Goal: Task Accomplishment & Management: Use online tool/utility

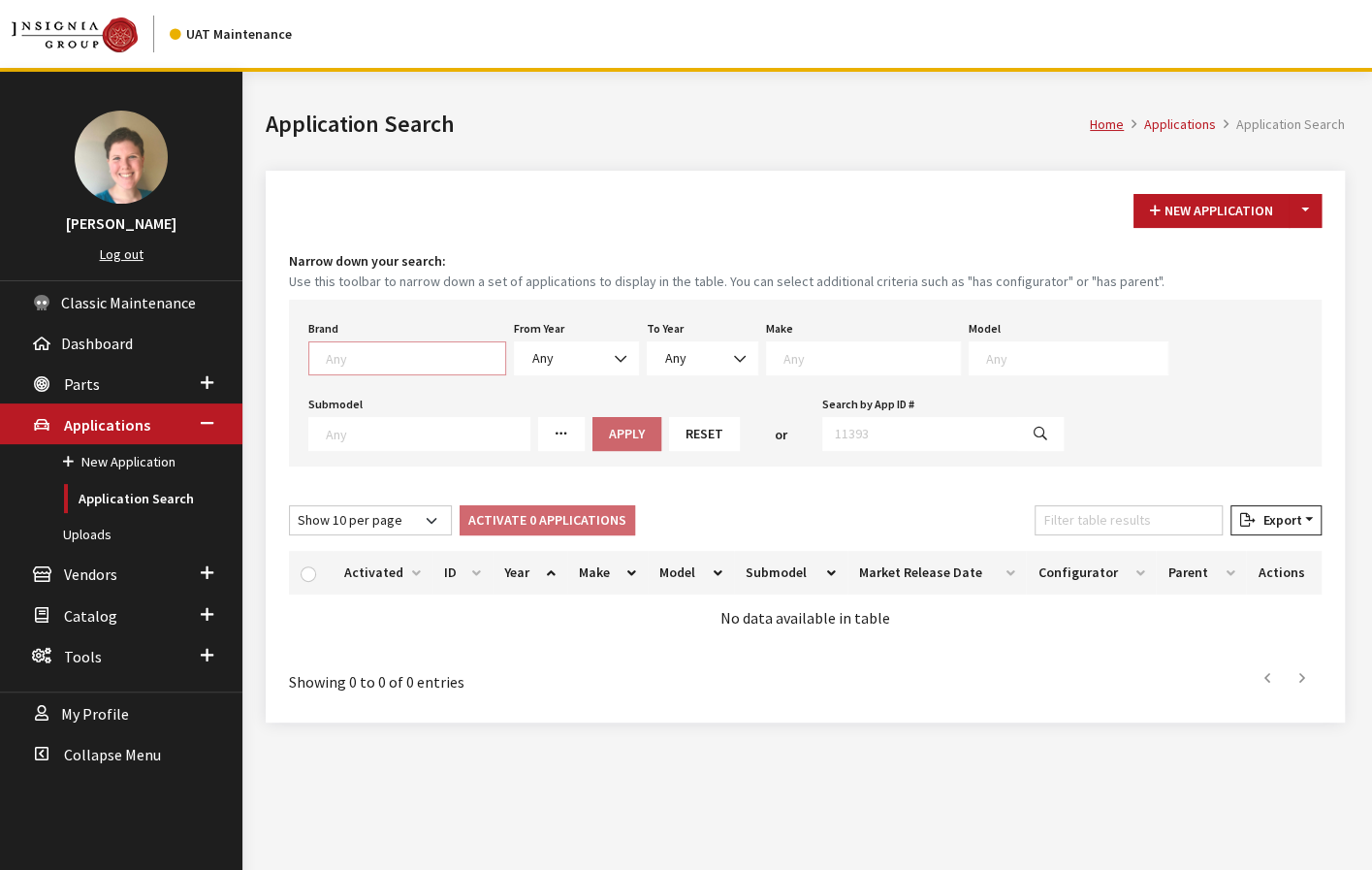
click at [405, 360] on textarea "Search" at bounding box center [415, 358] width 179 height 18
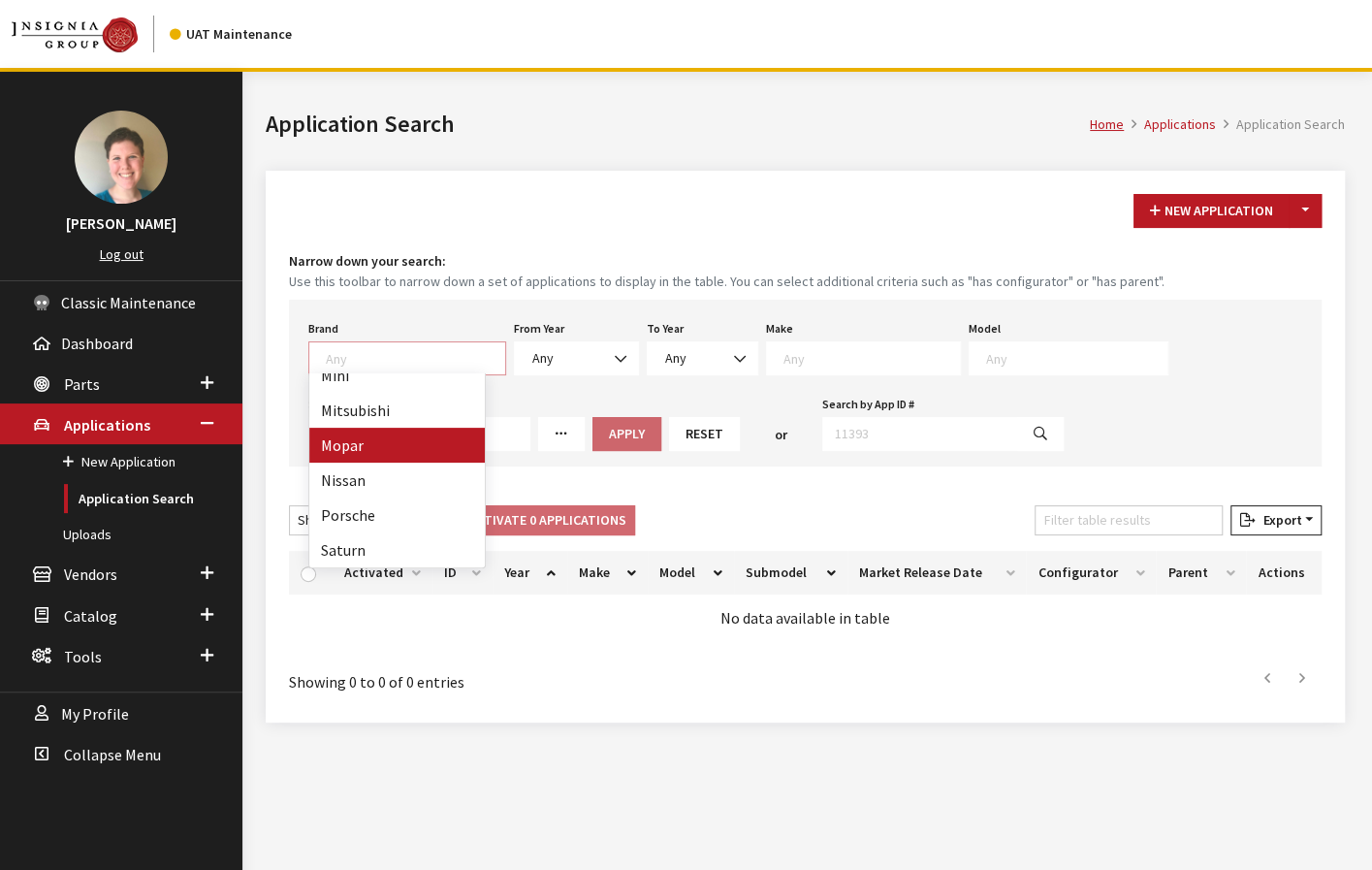
select select "3"
select select
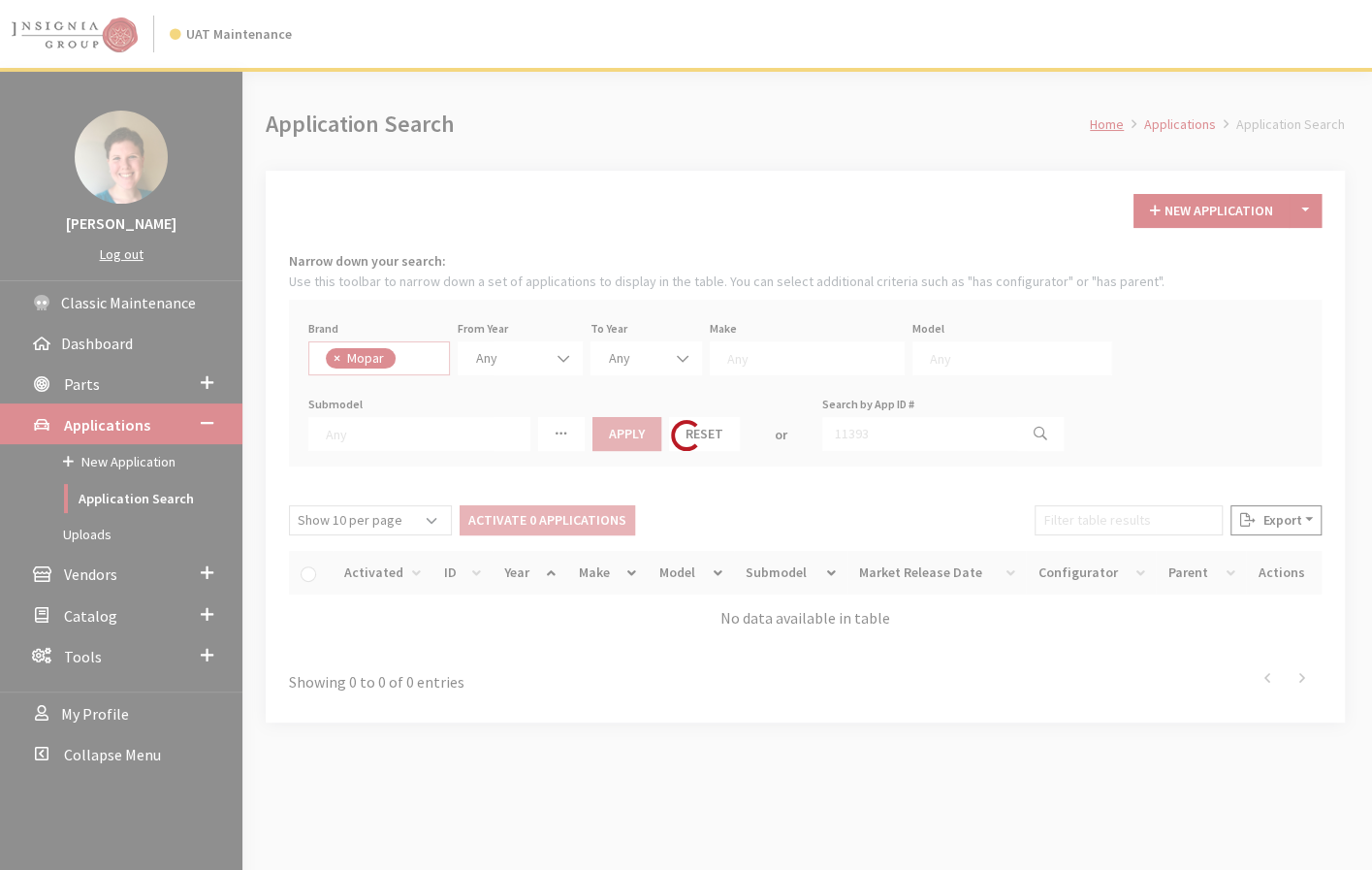
scroll to position [405, 0]
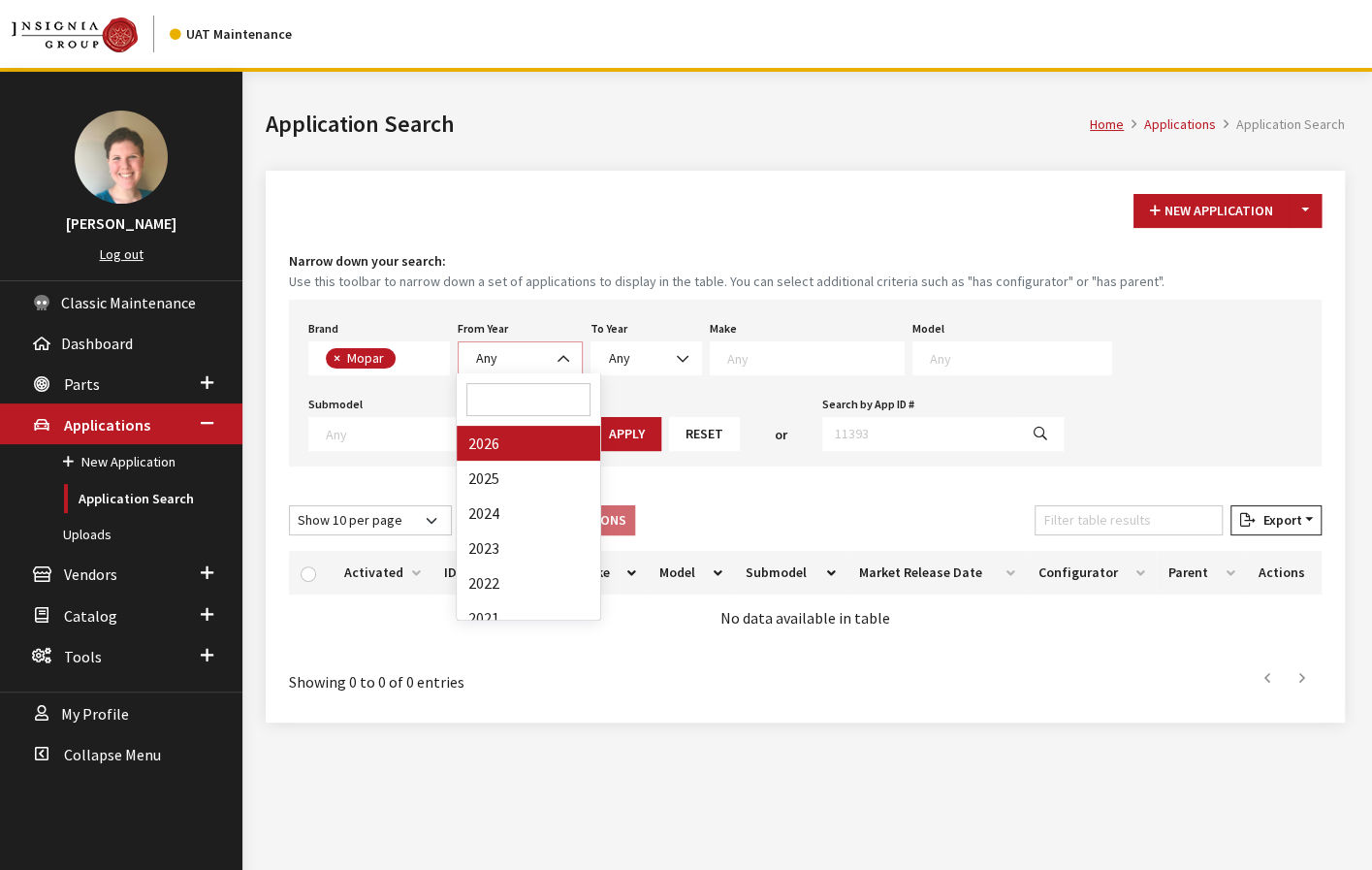
click at [544, 350] on span "Any" at bounding box center [520, 358] width 99 height 21
select select "2026"
select select
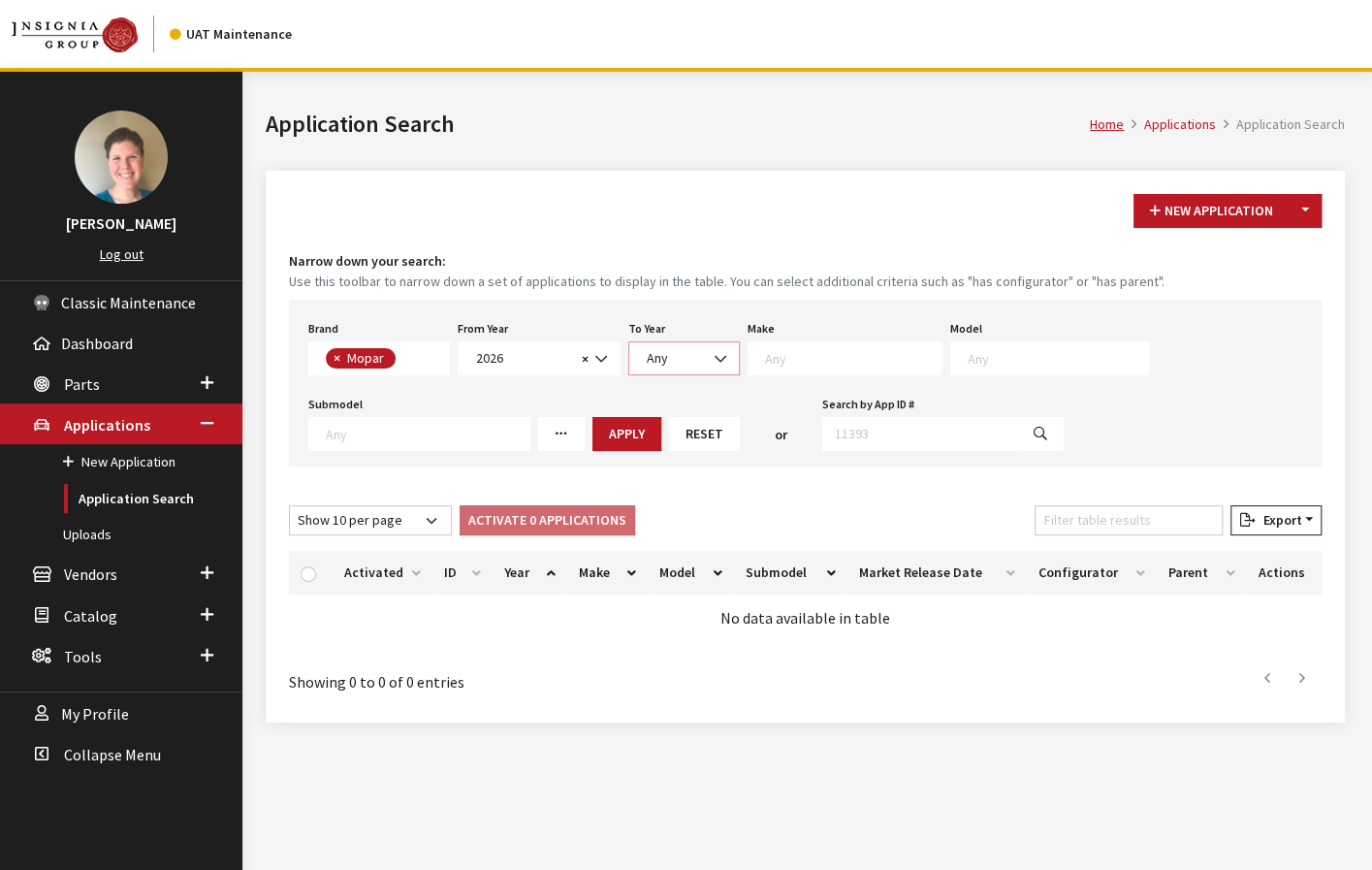
click at [683, 354] on span "Any" at bounding box center [684, 358] width 87 height 21
select select "2026"
select select
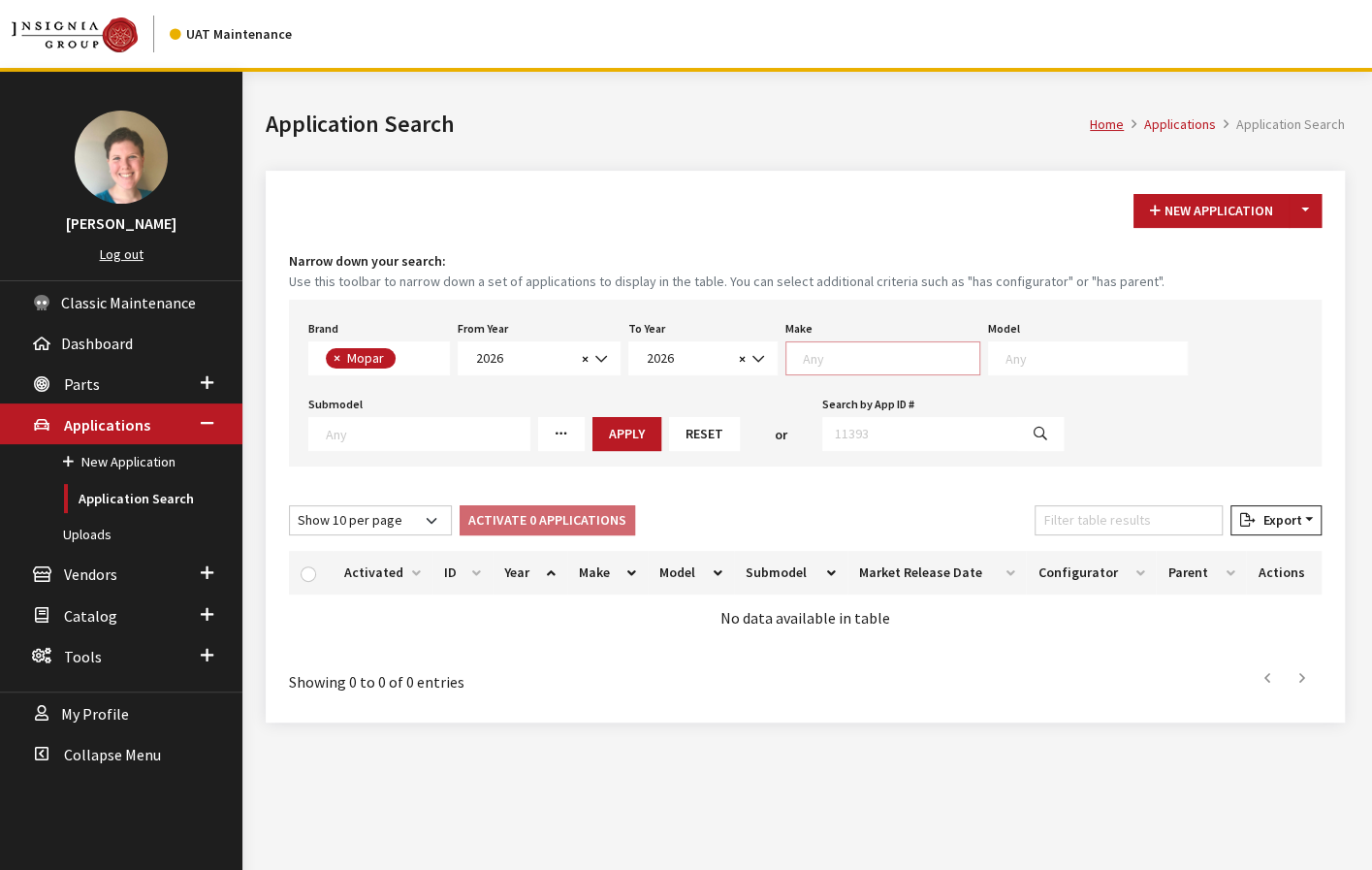
click at [861, 354] on textarea "Search" at bounding box center [891, 358] width 176 height 18
select select "34"
select select
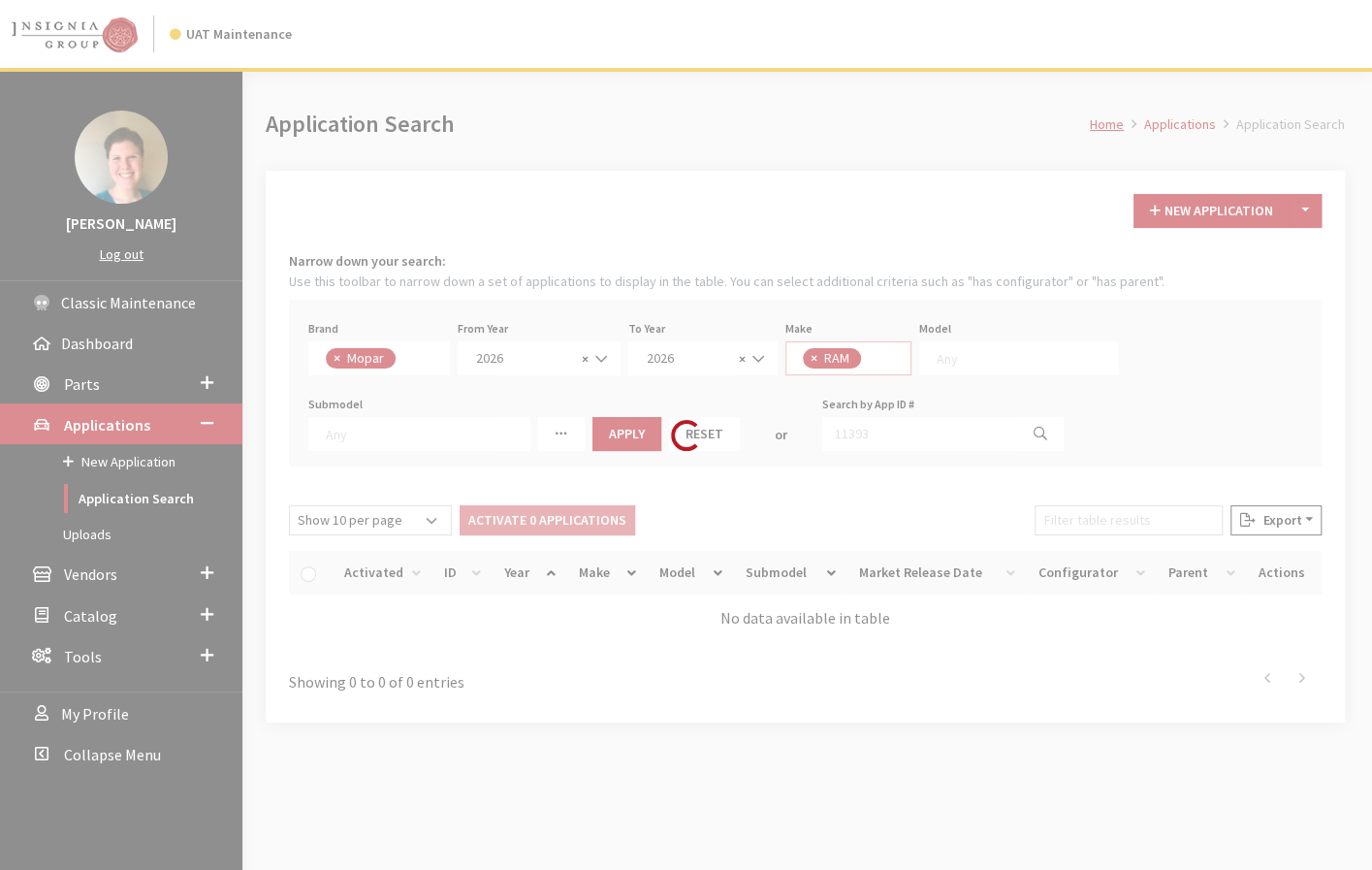
scroll to position [0, 0]
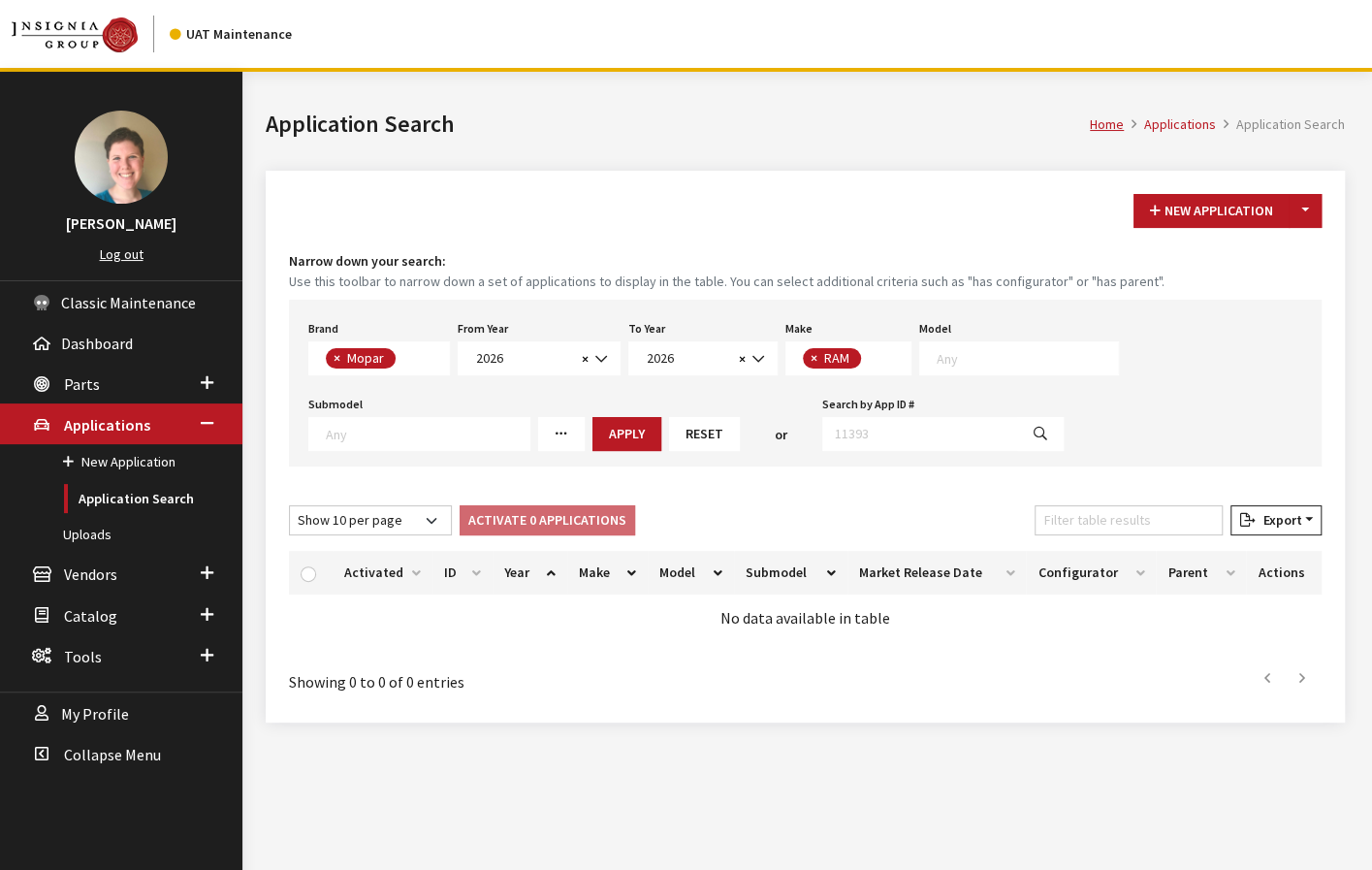
click at [1029, 354] on textarea "Search" at bounding box center [1028, 358] width 181 height 18
select select "1113"
select select
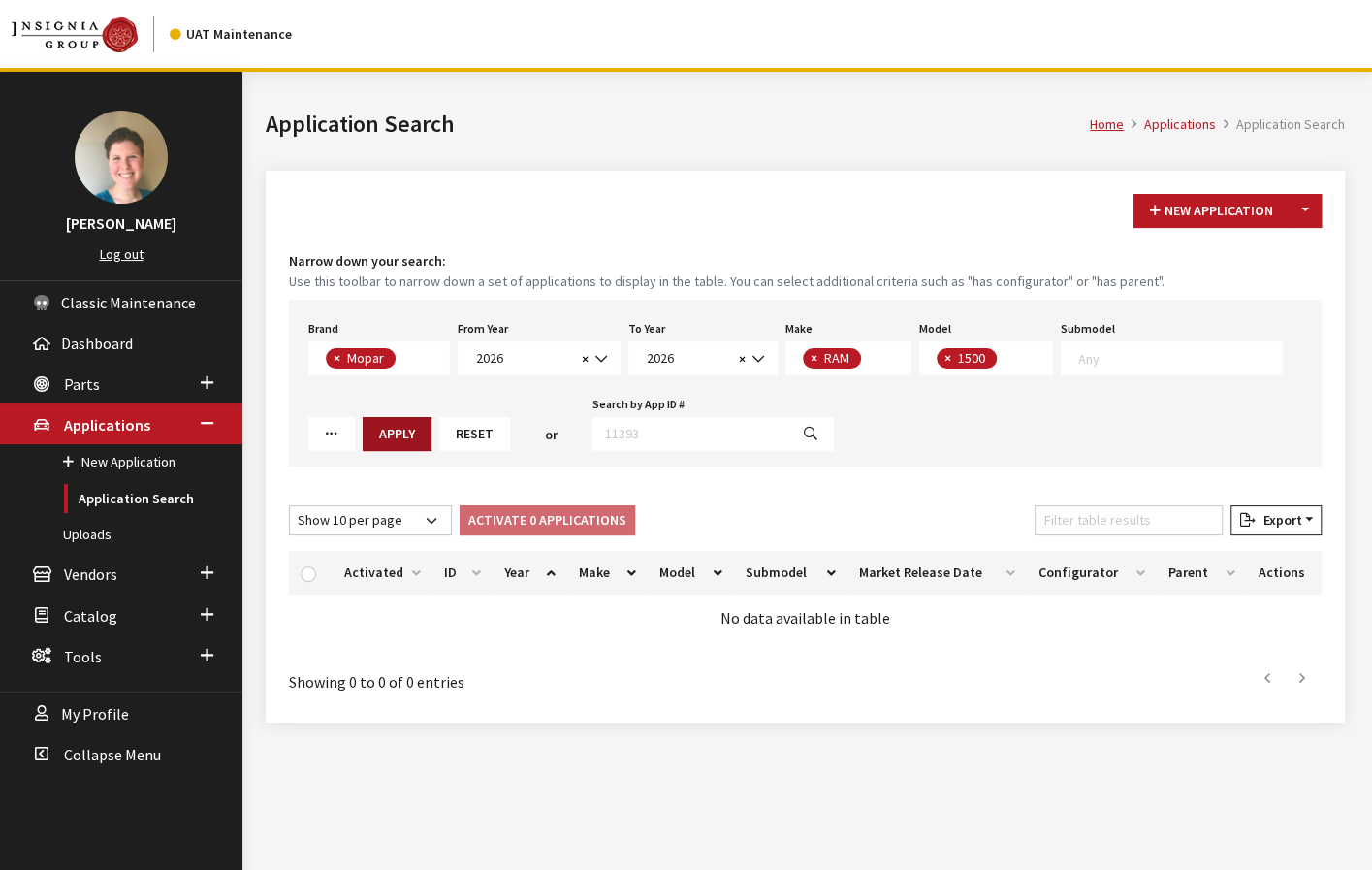
click at [406, 426] on button "Apply" at bounding box center [397, 434] width 69 height 33
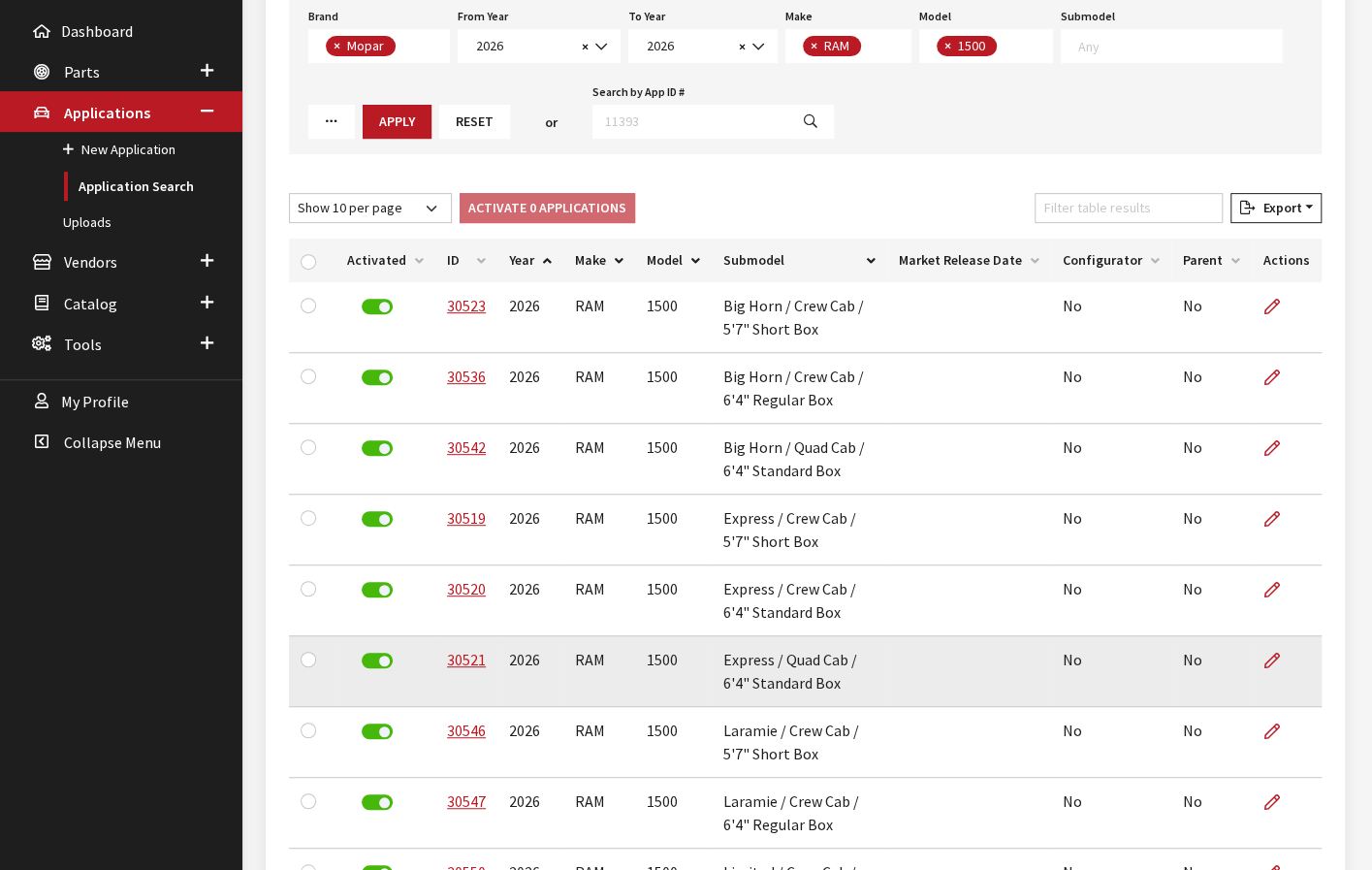
scroll to position [291, 0]
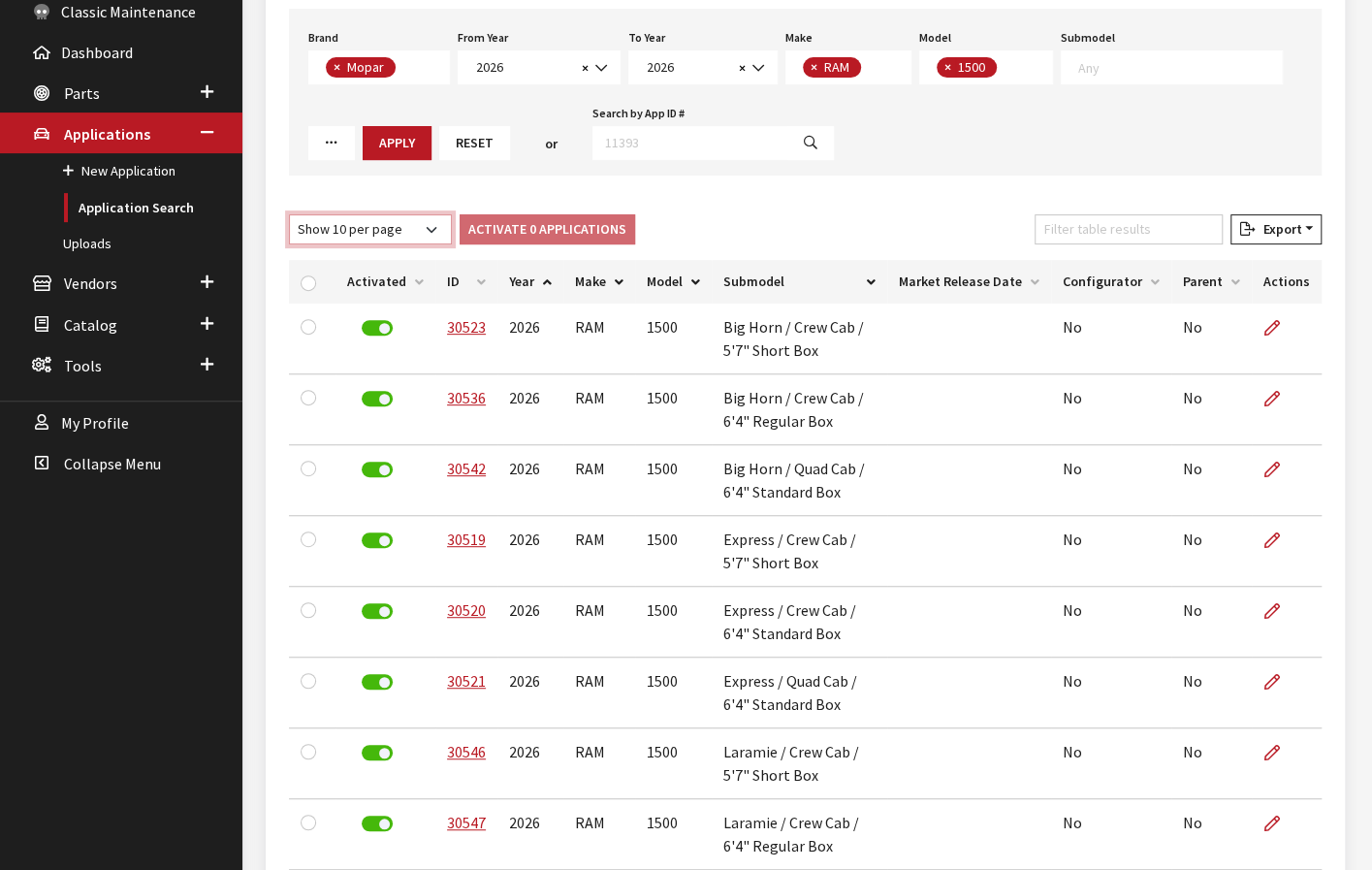
click at [350, 231] on select "Show 10 per page Show 25 per page Show 50 per page Show 100 per page Show 1000 …" at bounding box center [371, 229] width 163 height 31
select select "25"
click at [289, 215] on select "Show 10 per page Show 25 per page Show 50 per page Show 100 per page Show 1000 …" at bounding box center [371, 229] width 163 height 31
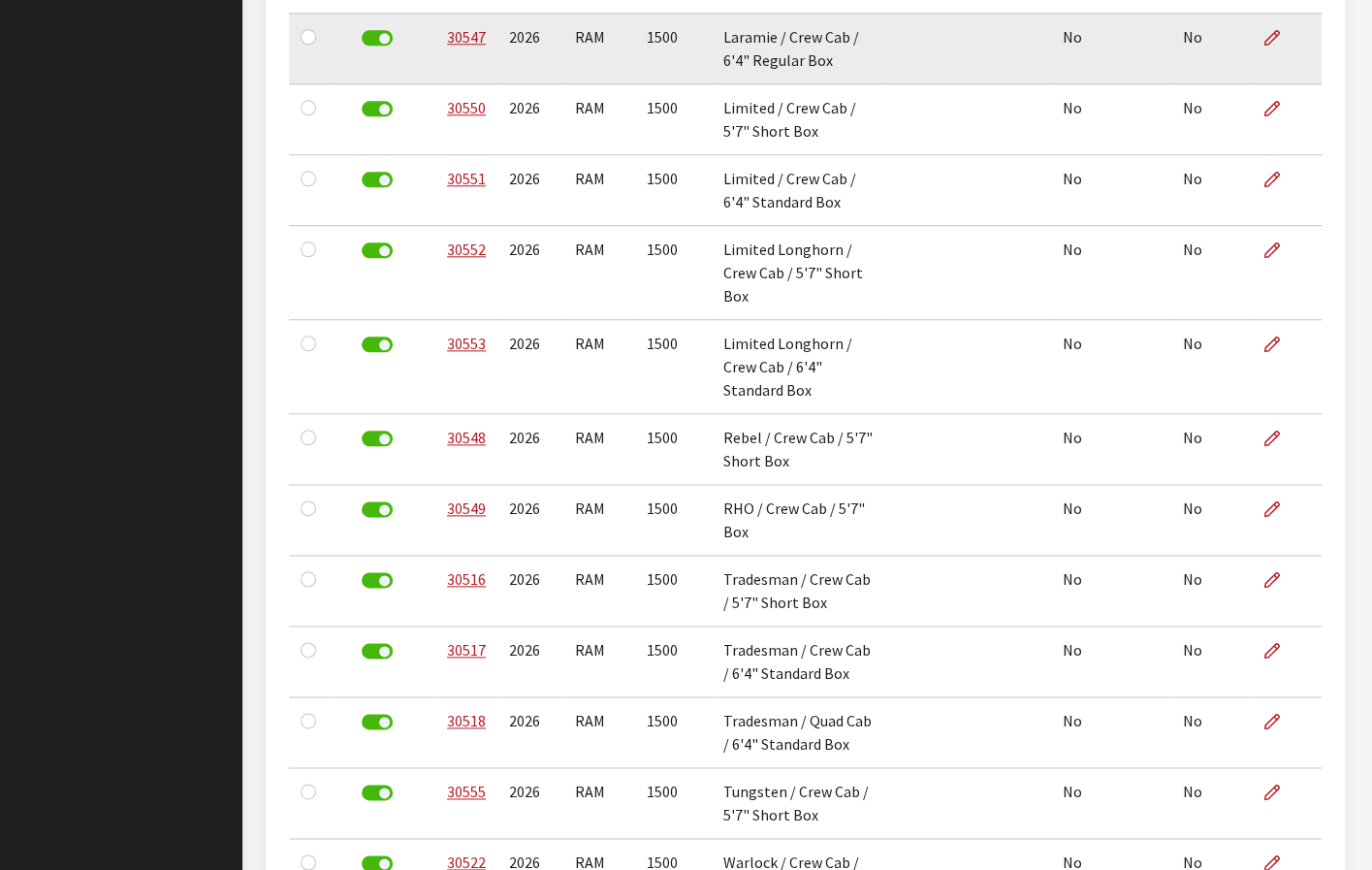
scroll to position [1107, 0]
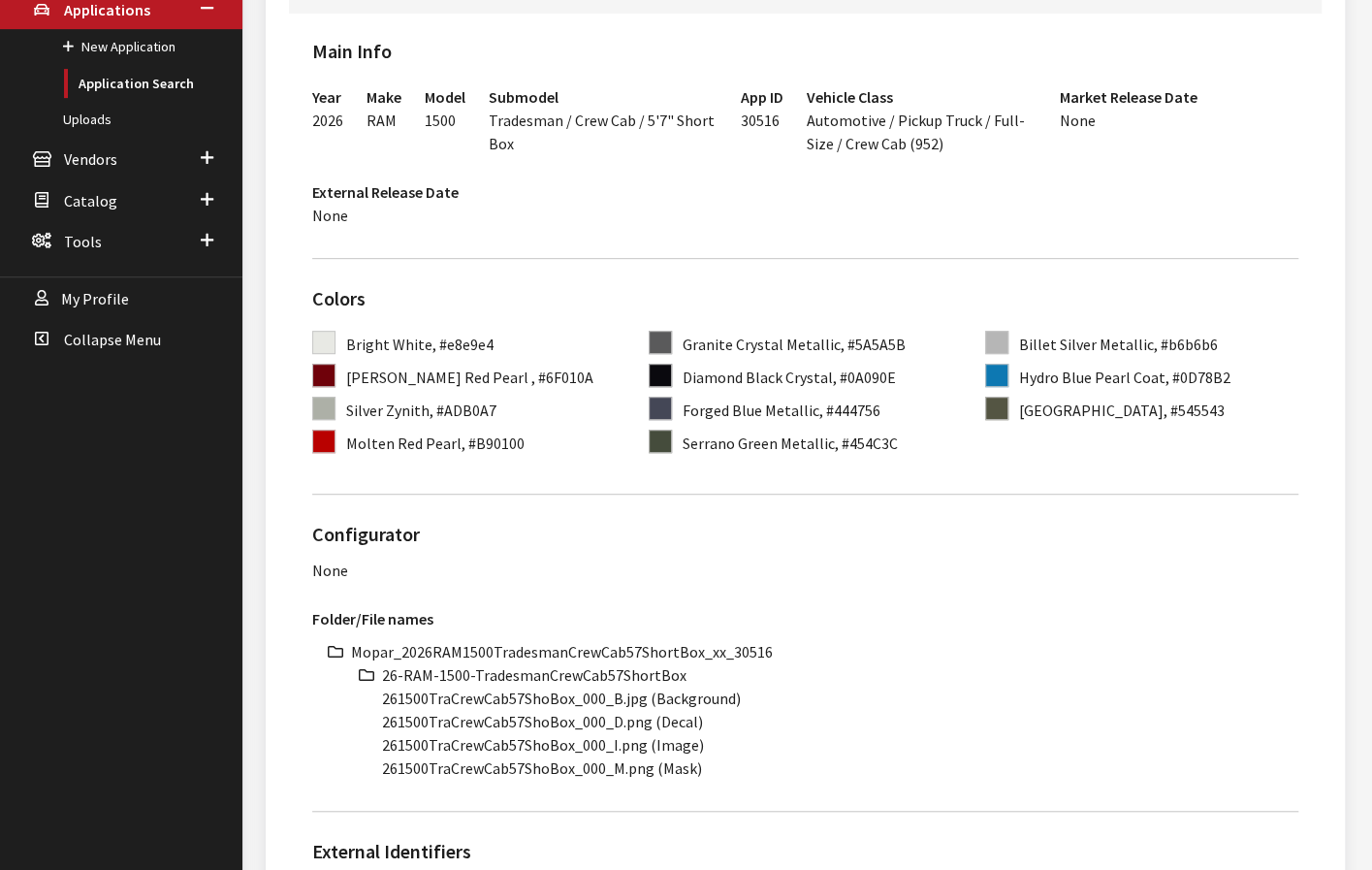
scroll to position [485, 0]
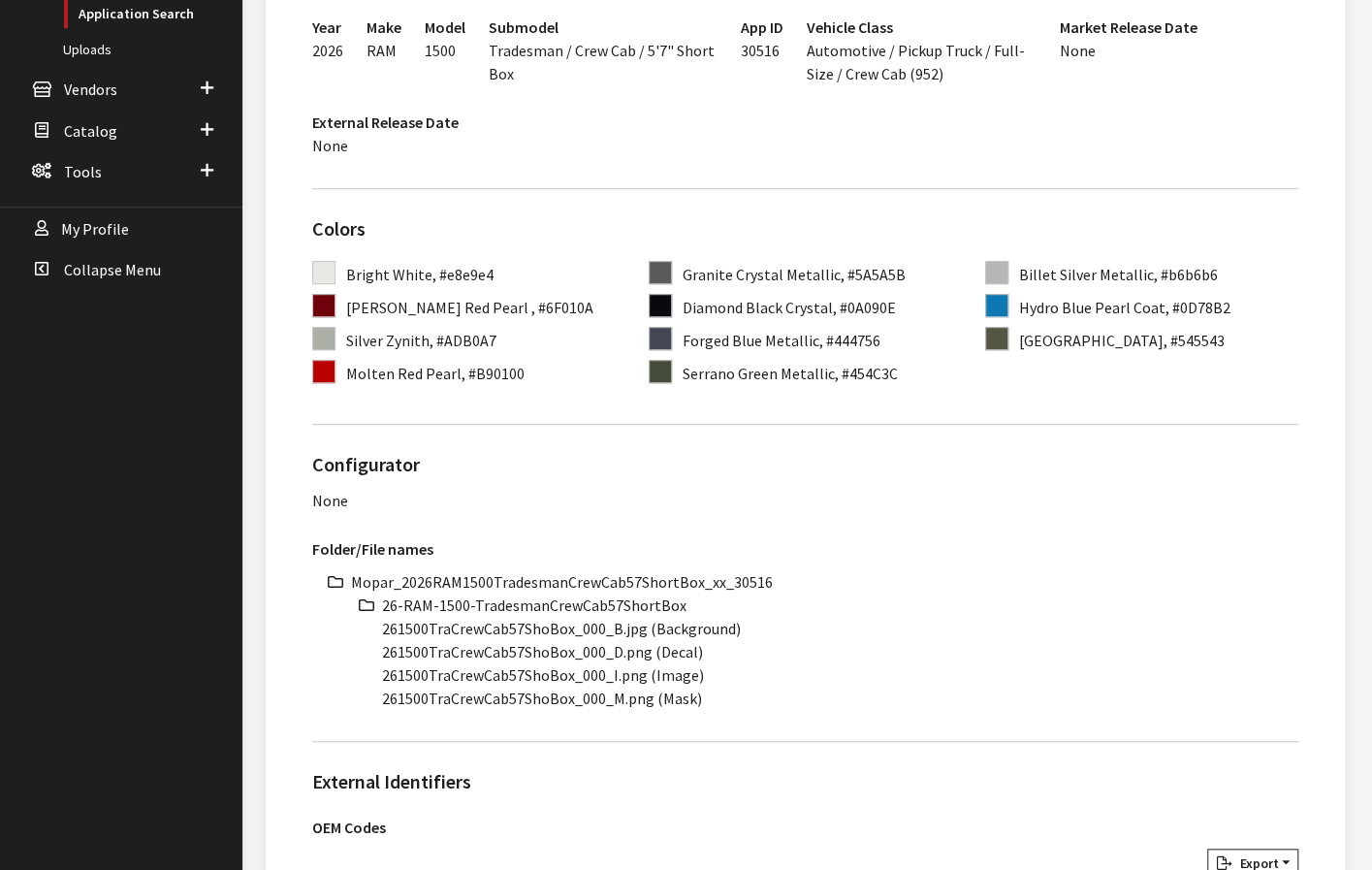
click at [628, 581] on li "Mopar_2026RAM1500TradesmanCrewCab57ShortBox_xx_30516" at bounding box center [825, 582] width 948 height 24
copy li "Mopar_2026RAM1500TradesmanCrewCab57ShortBox_xx_30516"
click at [621, 598] on li "26-RAM-1500-TradesmanCrewCab57ShortBox" at bounding box center [840, 605] width 916 height 24
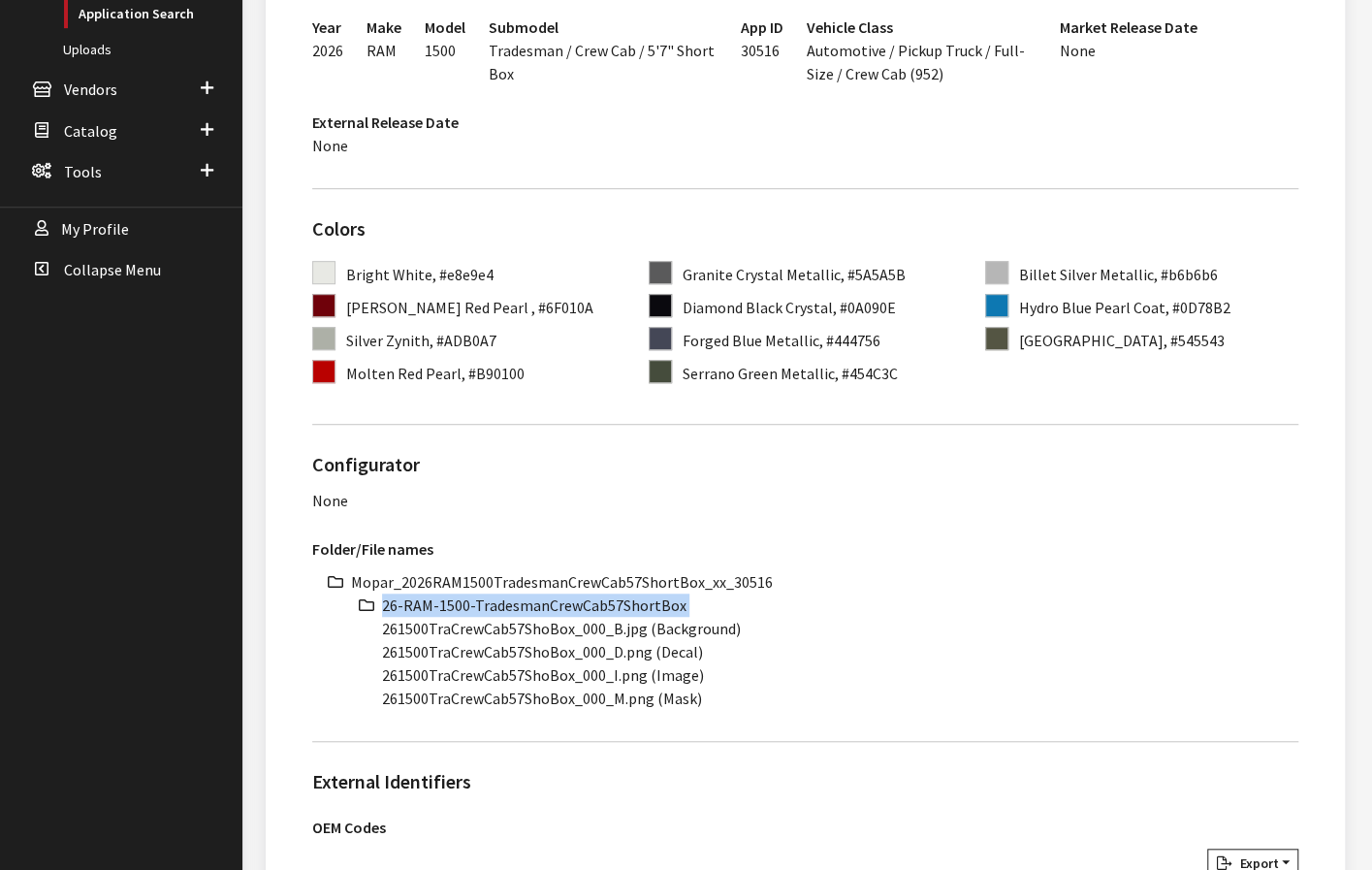
click at [621, 598] on li "26-RAM-1500-TradesmanCrewCab57ShortBox" at bounding box center [840, 605] width 916 height 24
copy ul "26-RAM-1500-TradesmanCrewCab57ShortBox"
drag, startPoint x: 570, startPoint y: 632, endPoint x: 371, endPoint y: 632, distance: 199.0
click at [371, 632] on ul "Mopar_2026RAM1500TradesmanCrewCab57ShortBox_xx_30516 26-RAM-1500-TradesmanCrewC…" at bounding box center [825, 640] width 948 height 140
copy li "261500TraCrewCab57ShoBox"
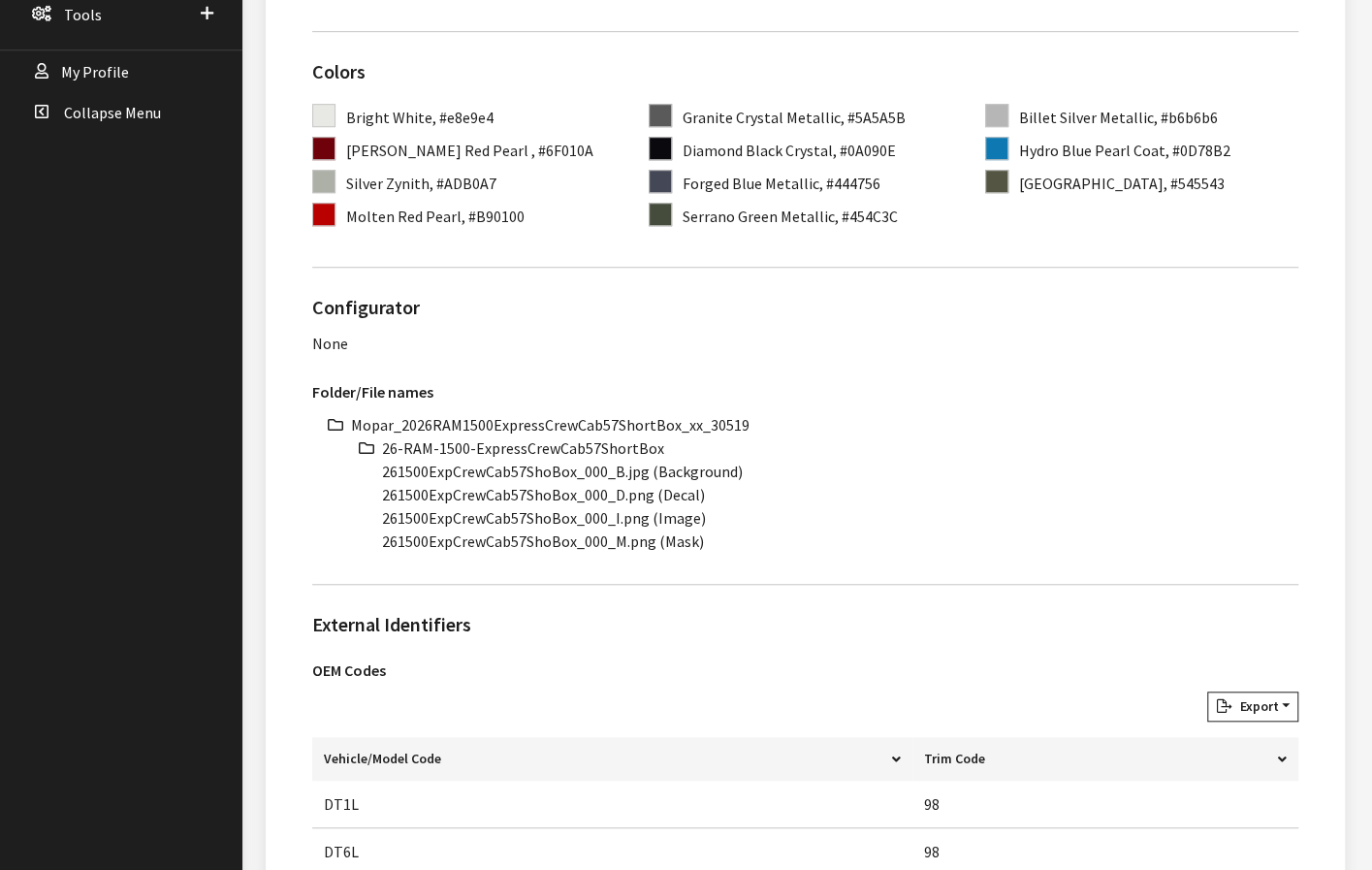
scroll to position [679, 0]
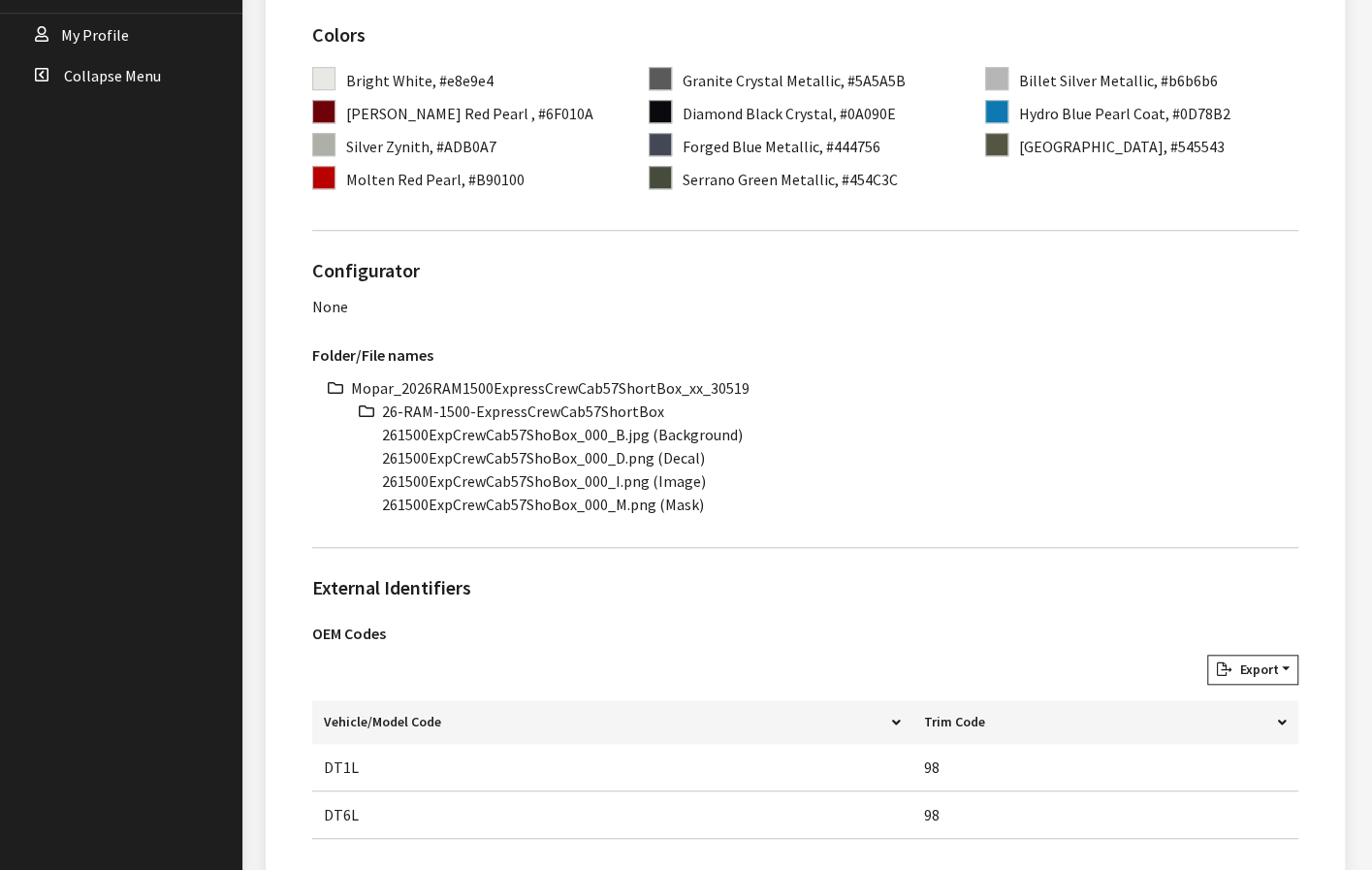
click at [627, 383] on li "Mopar_2026RAM1500ExpressCrewCab57ShortBox_xx_30519" at bounding box center [825, 388] width 948 height 24
copy ul "Mopar_2026RAM1500ExpressCrewCab57ShortBox_xx_30519"
click at [624, 406] on li "26-RAM-1500-ExpressCrewCab57ShortBox" at bounding box center [840, 411] width 916 height 24
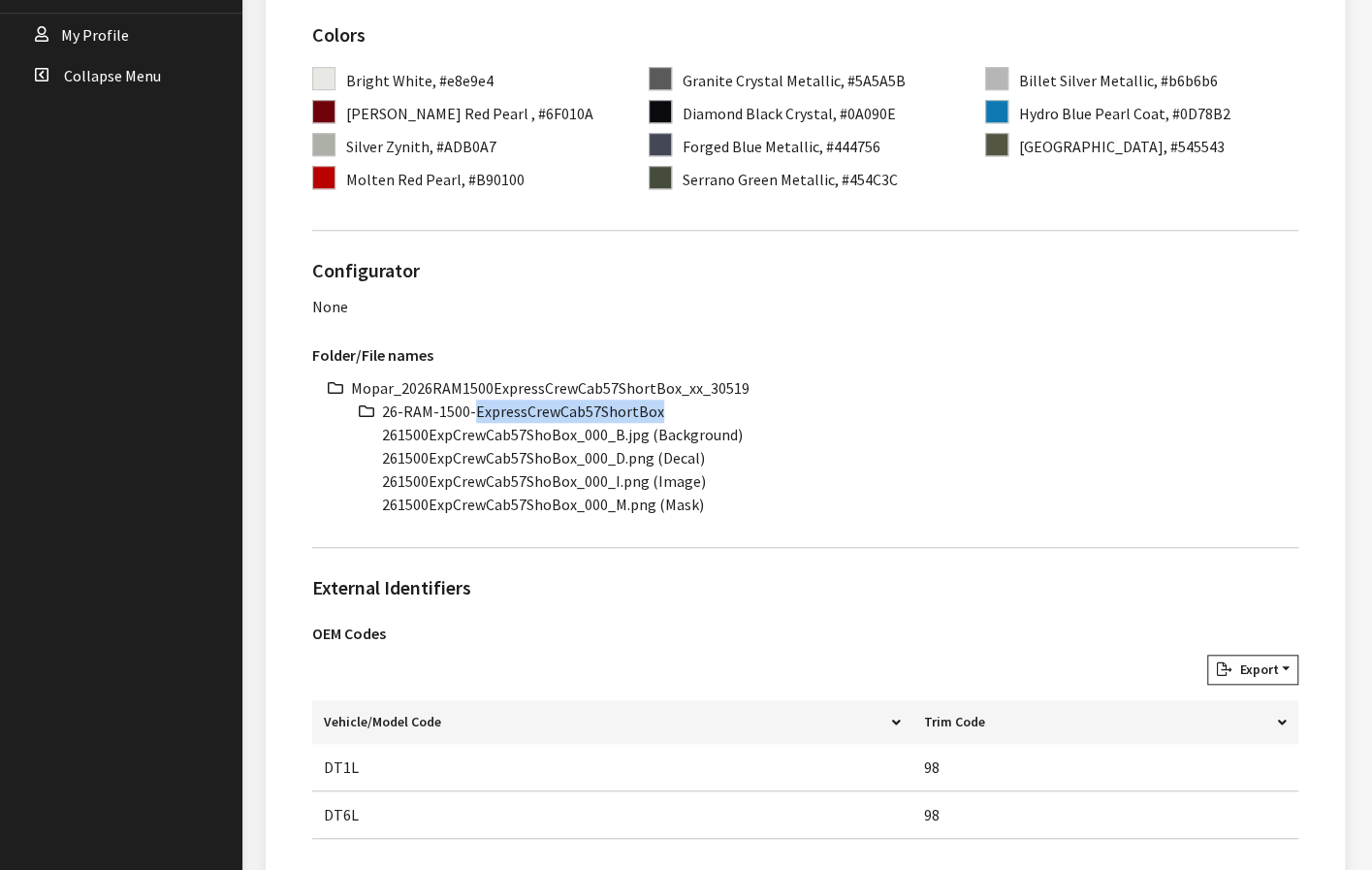
click at [624, 406] on li "26-RAM-1500-ExpressCrewCab57ShortBox" at bounding box center [840, 411] width 916 height 24
copy ul "26-RAM-1500-ExpressCrewCab57ShortBox"
drag, startPoint x: 572, startPoint y: 433, endPoint x: 359, endPoint y: 435, distance: 213.0
click at [359, 435] on ul "Mopar_2026RAM1500ExpressCrewCab57ShortBox_xx_30519 26-RAM-1500-ExpressCrewCab57…" at bounding box center [825, 446] width 948 height 140
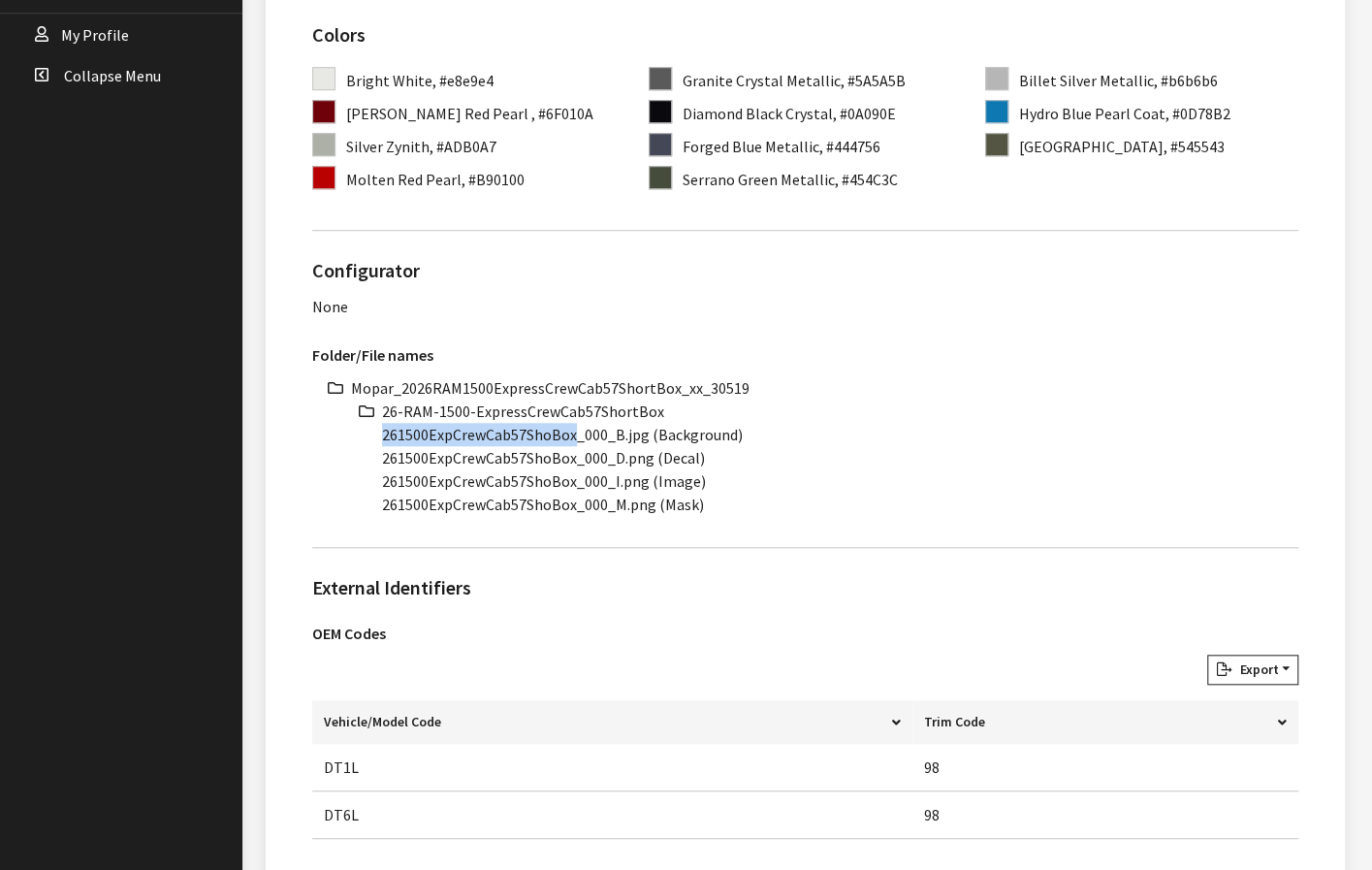
copy li "261500ExpCrewCab57ShoBox"
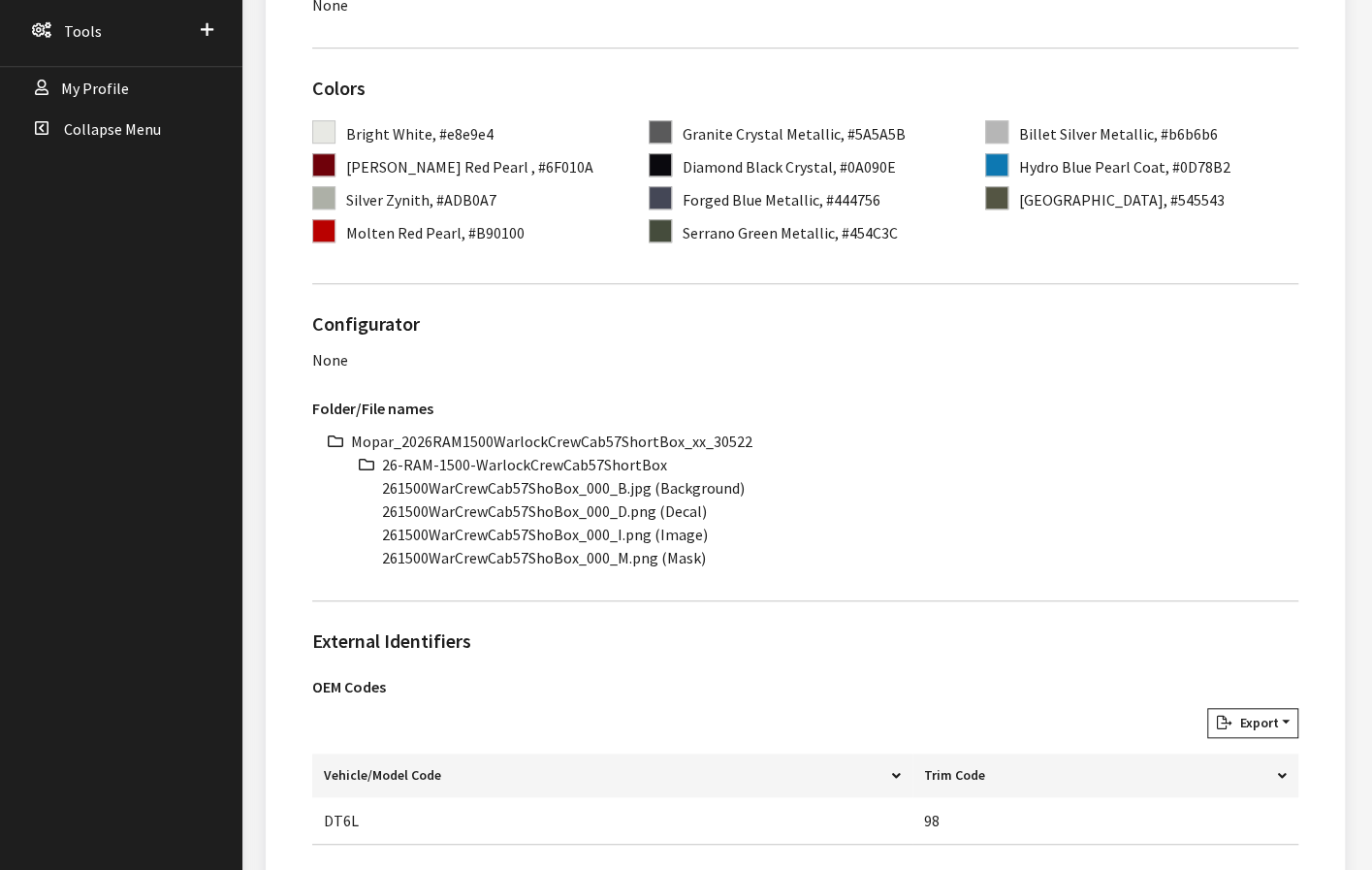
scroll to position [776, 0]
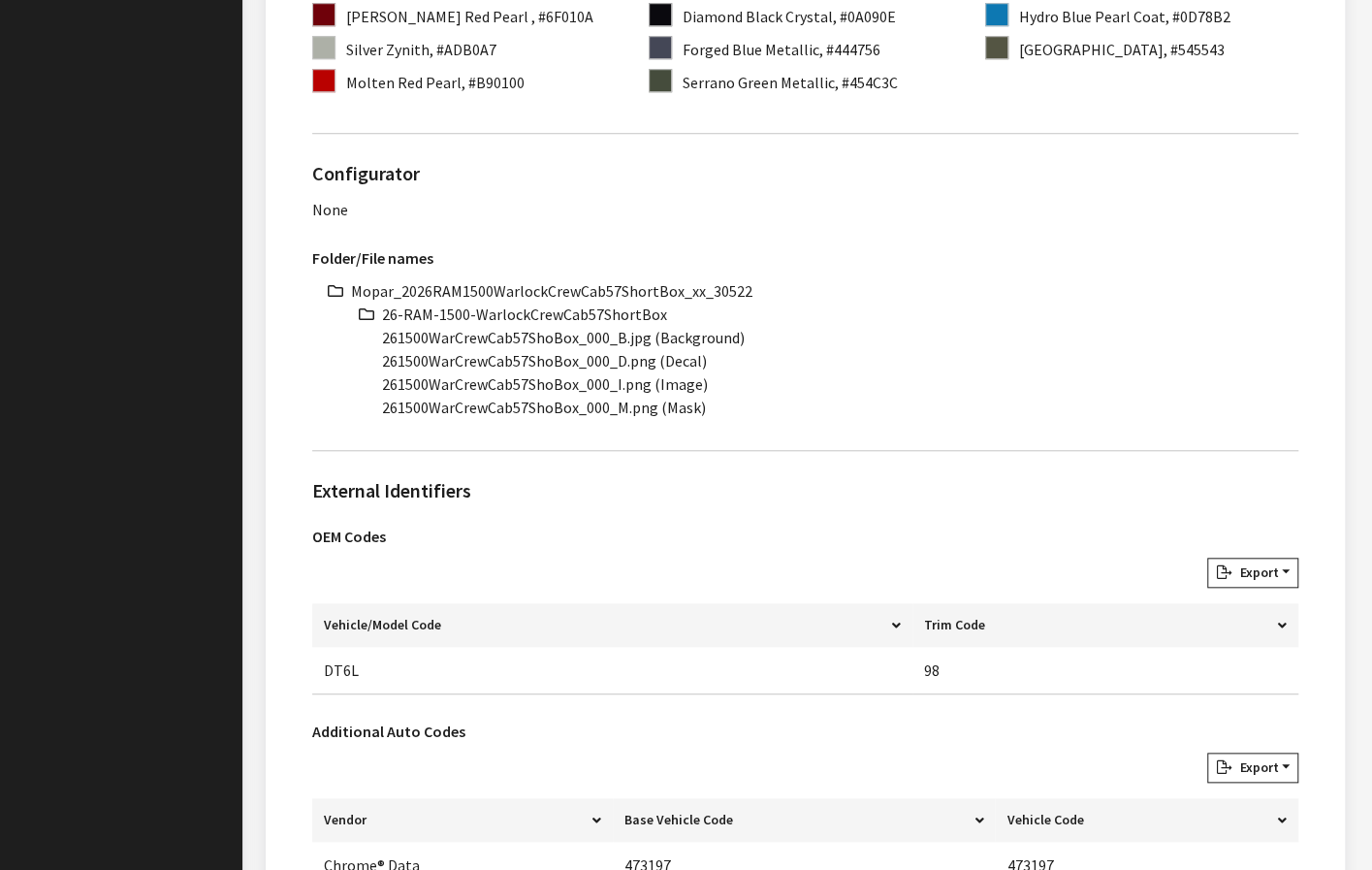
click at [633, 284] on li "Mopar_2026RAM1500WarlockCrewCab57ShortBox_xx_30522" at bounding box center [825, 291] width 948 height 24
copy li "Mopar_2026RAM1500WarlockCrewCab57ShortBox_xx_30522"
click at [554, 306] on li "26-RAM-1500-WarlockCrewCab57ShortBox" at bounding box center [840, 314] width 916 height 24
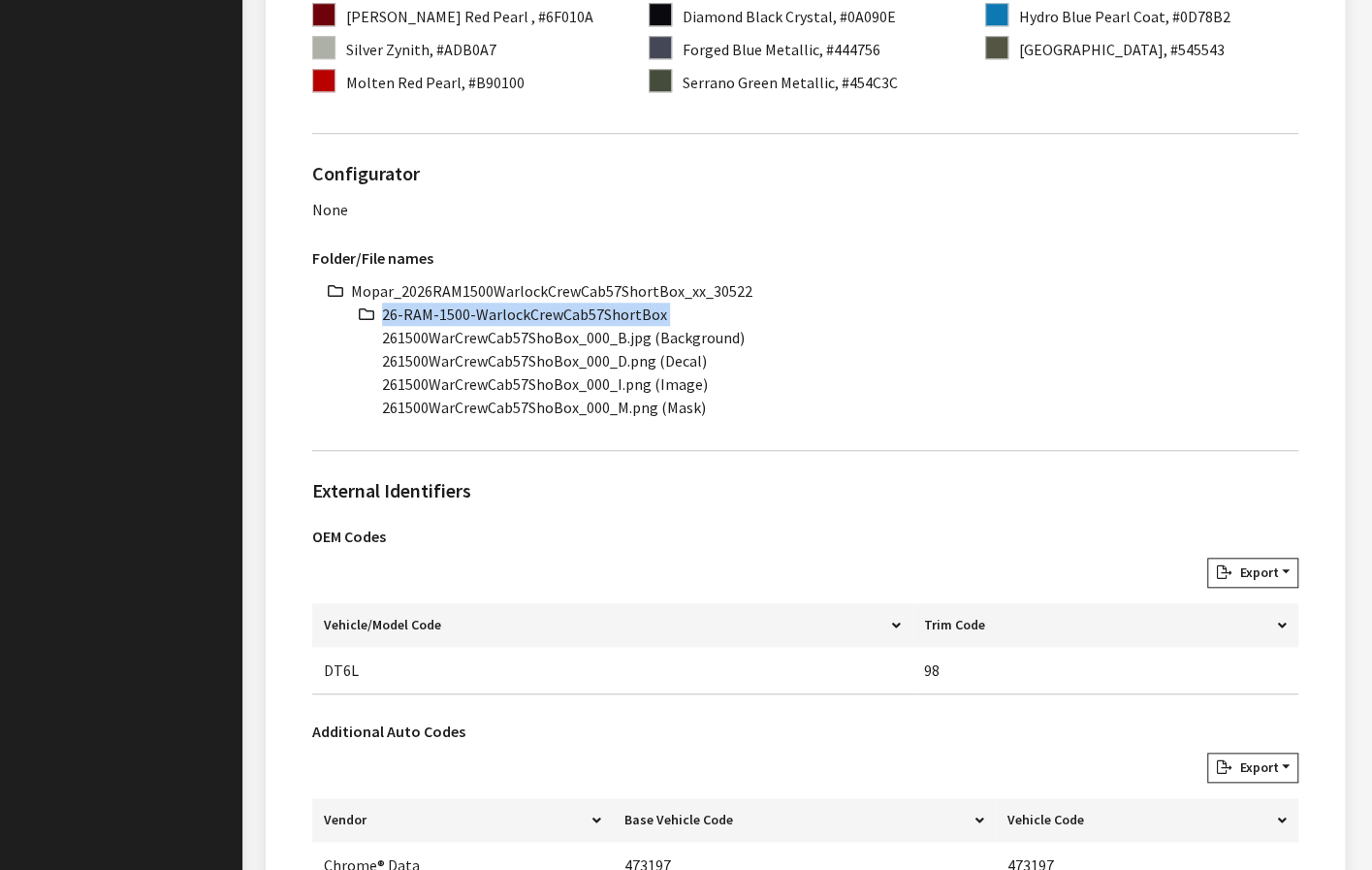
click at [554, 305] on li "26-RAM-1500-WarlockCrewCab57ShortBox" at bounding box center [840, 314] width 916 height 24
copy ul "26-RAM-1500-WarlockCrewCab57ShortBox"
drag, startPoint x: 576, startPoint y: 335, endPoint x: 303, endPoint y: 342, distance: 273.1
click at [303, 342] on div "Folder/File names Mopar_2026RAM1500WarlockCrewCab57ShortBox_xx_30522 26-RAM-150…" at bounding box center [805, 335] width 1010 height 198
copy li "261500WarCrewCab57ShoBox"
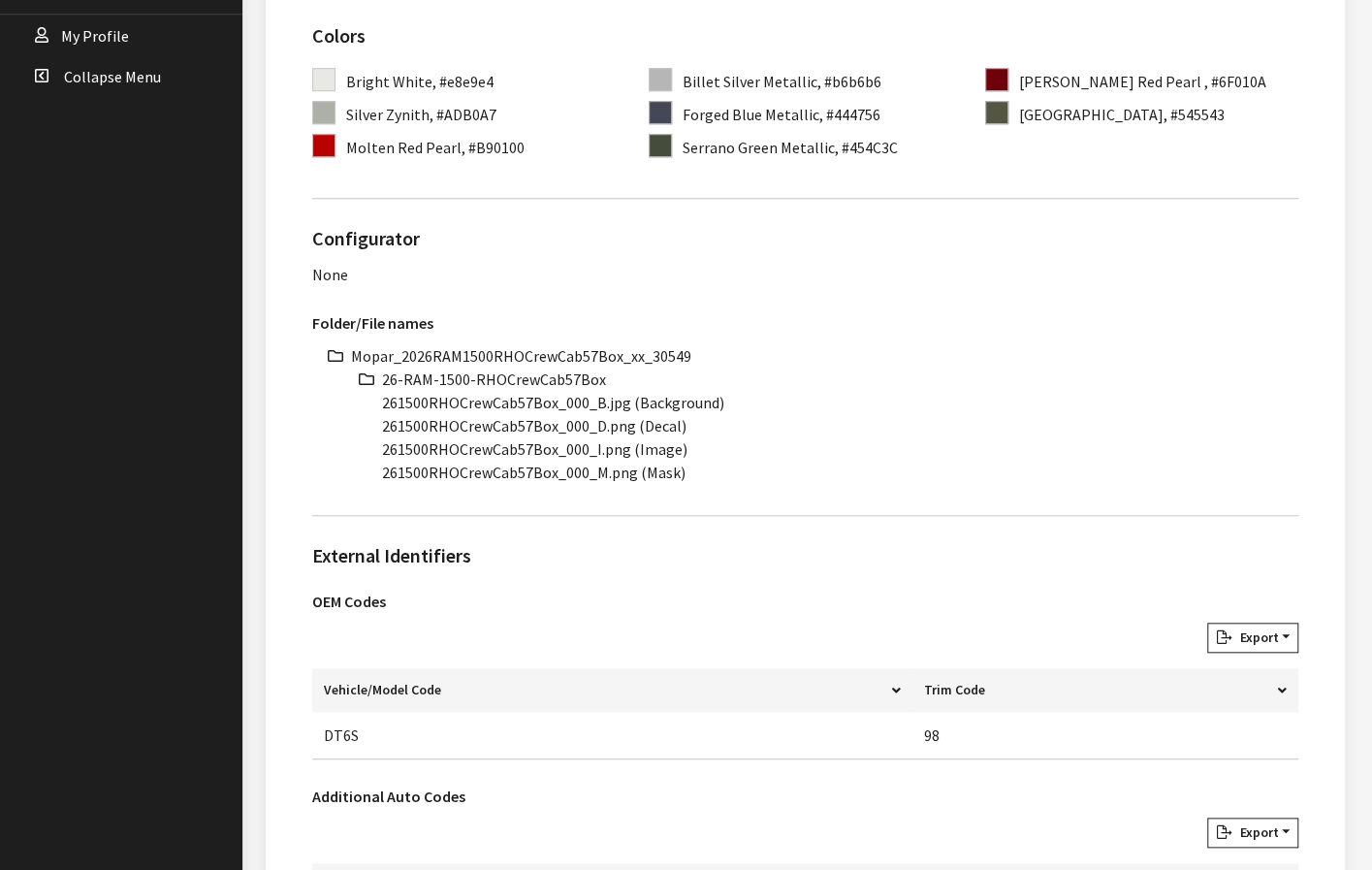
scroll to position [679, 0]
click at [549, 350] on li "Mopar_2026RAM1500RHOCrewCab57Box_xx_30549" at bounding box center [825, 355] width 948 height 24
copy li "Mopar_2026RAM1500RHOCrewCab57Box_xx_30549"
click at [534, 381] on li "26-RAM-1500-RHOCrewCab57Box" at bounding box center [840, 378] width 916 height 24
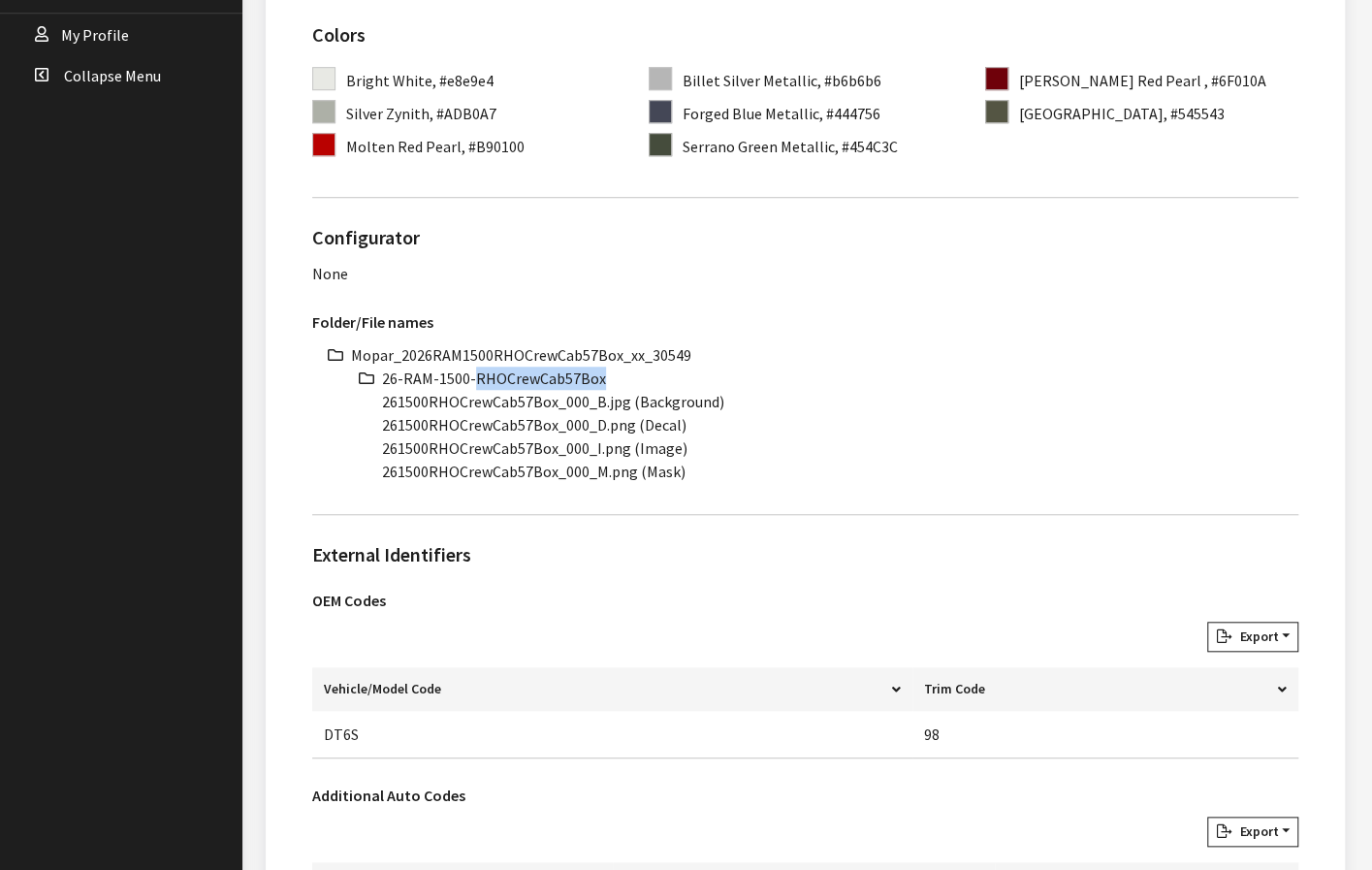
click at [534, 381] on li "26-RAM-1500-RHOCrewCab57Box" at bounding box center [840, 378] width 916 height 24
copy ul "26-RAM-1500-RHOCrewCab57Box"
drag, startPoint x: 555, startPoint y: 398, endPoint x: 362, endPoint y: 402, distance: 193.0
click at [362, 402] on ul "Mopar_2026RAM1500RHOCrewCab57Box_xx_30549 26-RAM-1500-RHOCrewCab57Box 261500RHO…" at bounding box center [825, 413] width 948 height 140
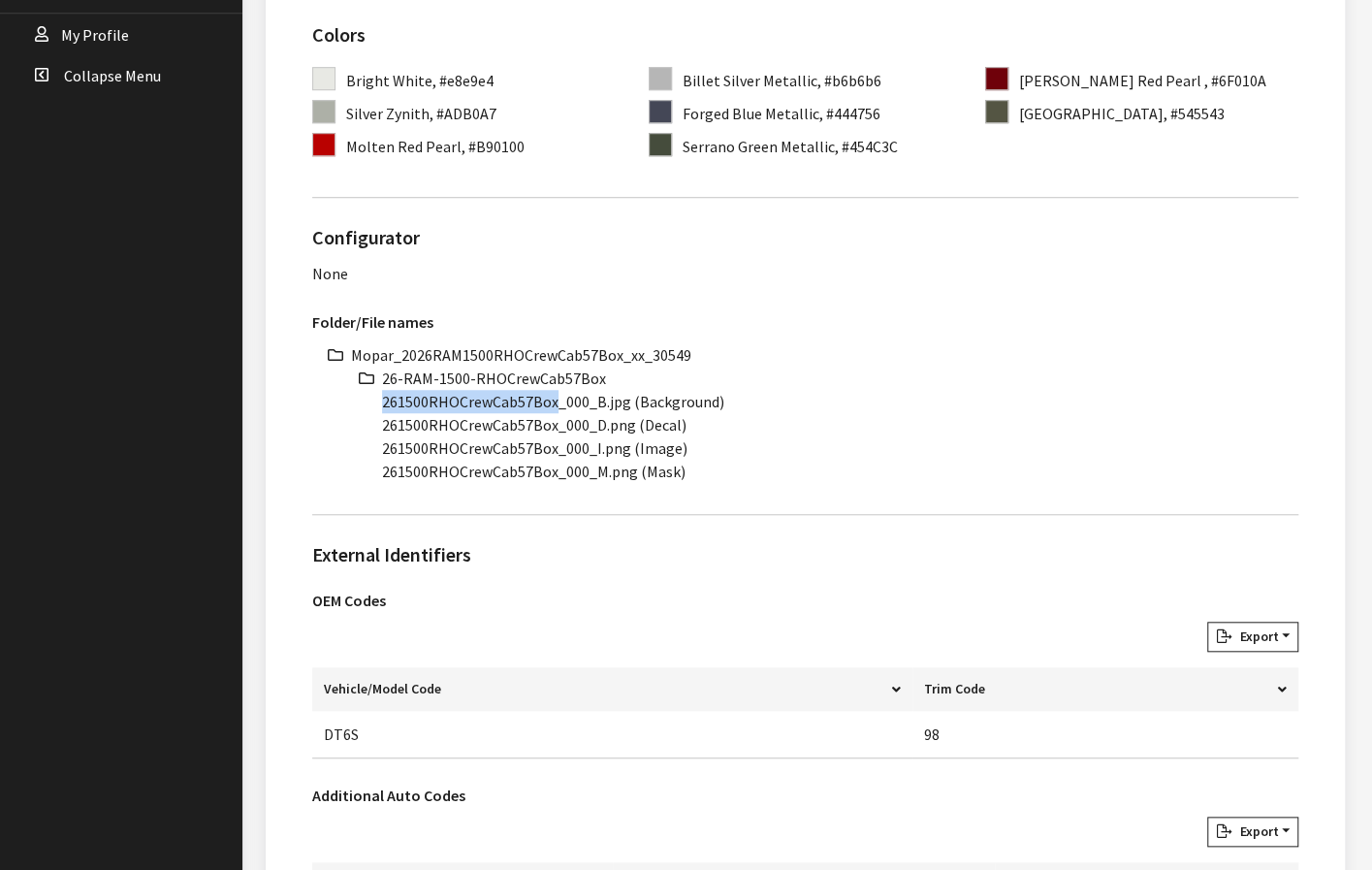
copy li "261500RHOCrewCab57Box"
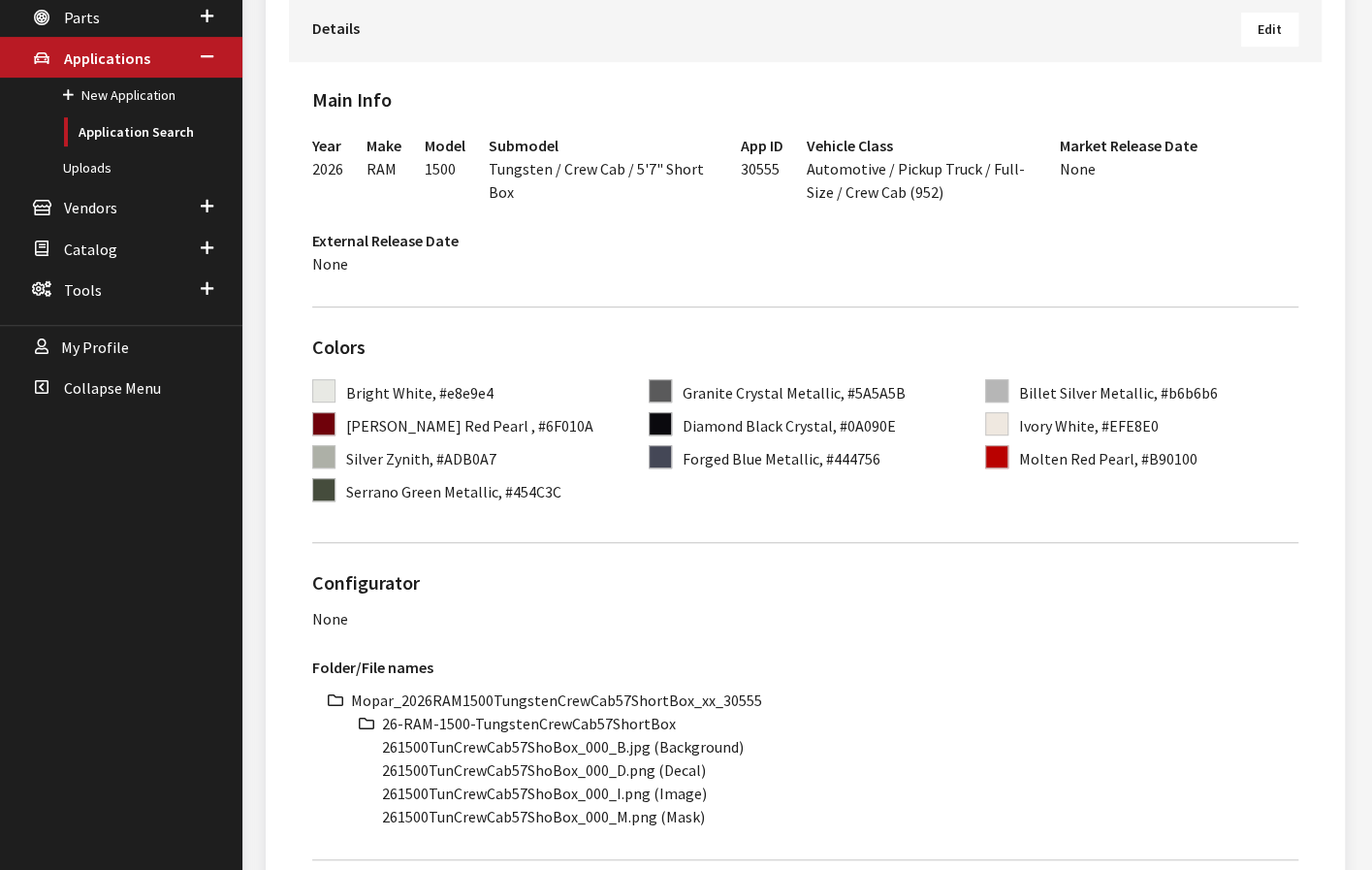
scroll to position [485, 0]
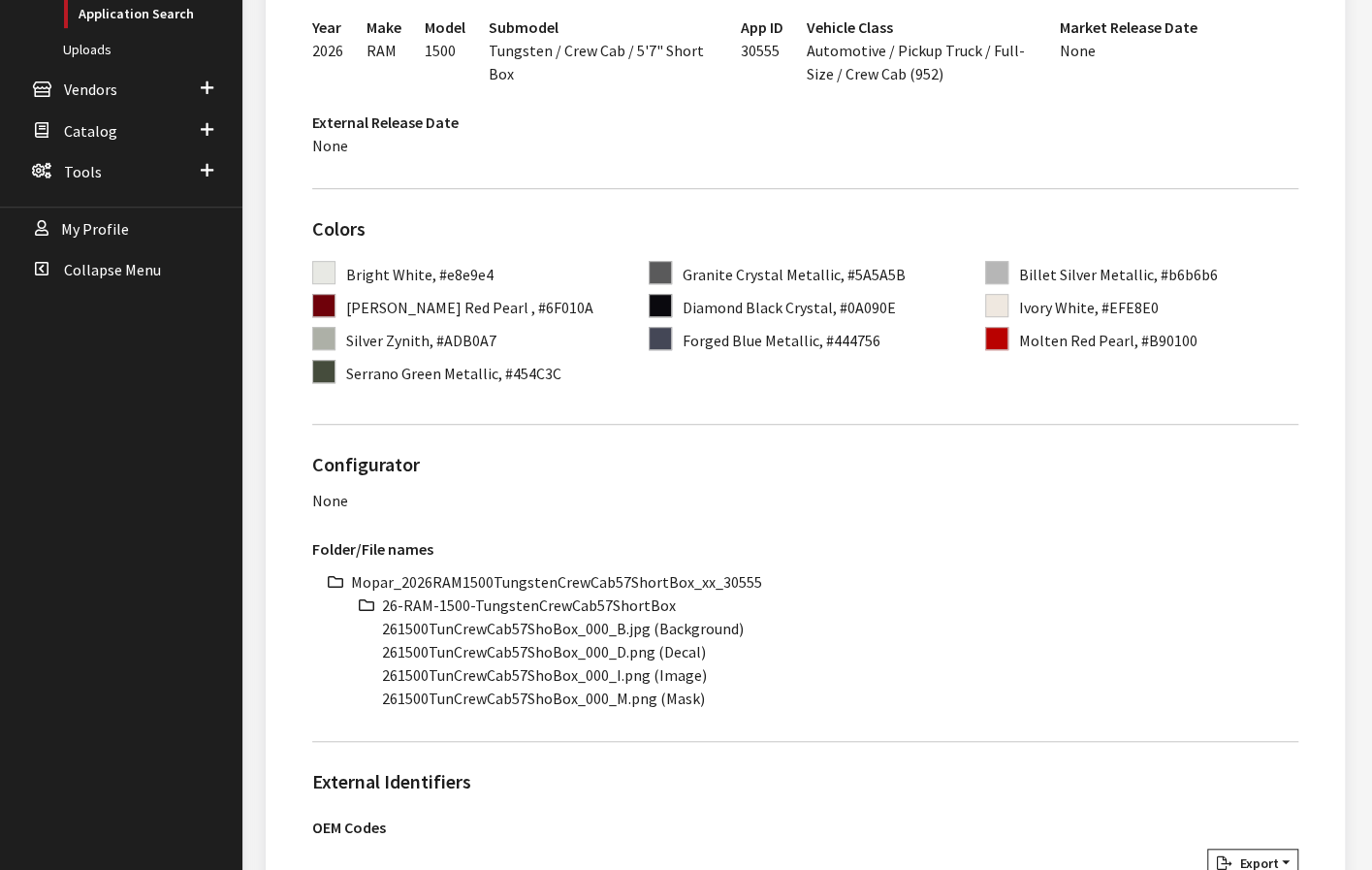
click at [561, 575] on li "Mopar_2026RAM1500TungstenCrewCab57ShortBox_xx_30555" at bounding box center [825, 582] width 948 height 24
copy li "Mopar_2026RAM1500TungstenCrewCab57ShortBox_xx_30555"
click at [633, 599] on li "26-RAM-1500-TungstenCrewCab57ShortBox" at bounding box center [840, 605] width 916 height 24
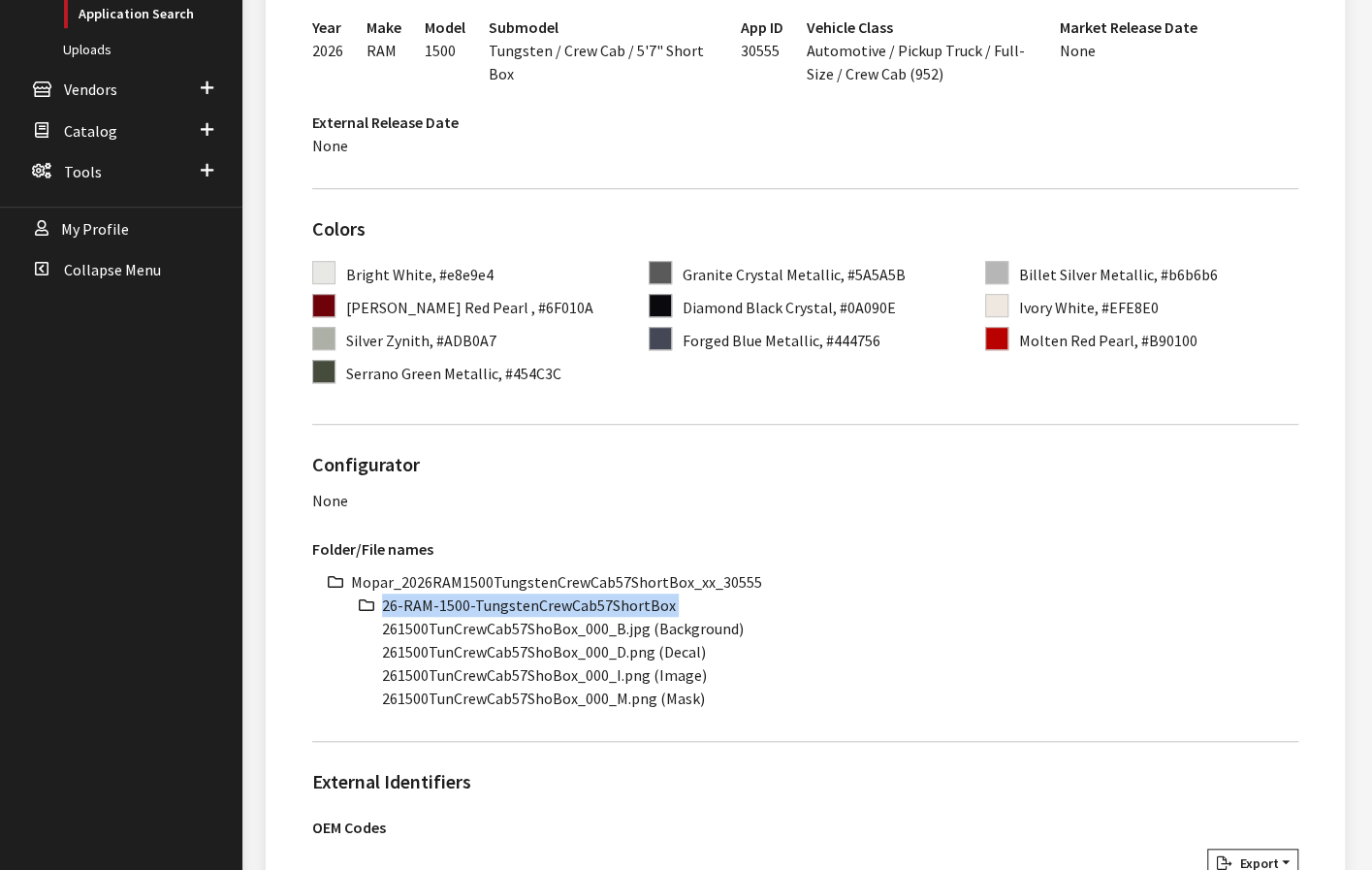
click at [633, 599] on li "26-RAM-1500-TungstenCrewCab57ShortBox" at bounding box center [840, 605] width 916 height 24
copy ul "26-RAM-1500-TungstenCrewCab57ShortBox"
drag, startPoint x: 577, startPoint y: 628, endPoint x: 353, endPoint y: 629, distance: 224.0
click at [353, 629] on ul "Mopar_2026RAM1500TungstenCrewCab57ShortBox_xx_30555 26-RAM-1500-TungstenCrewCab…" at bounding box center [825, 640] width 948 height 140
copy li "261500TunCrewCab57ShoBox"
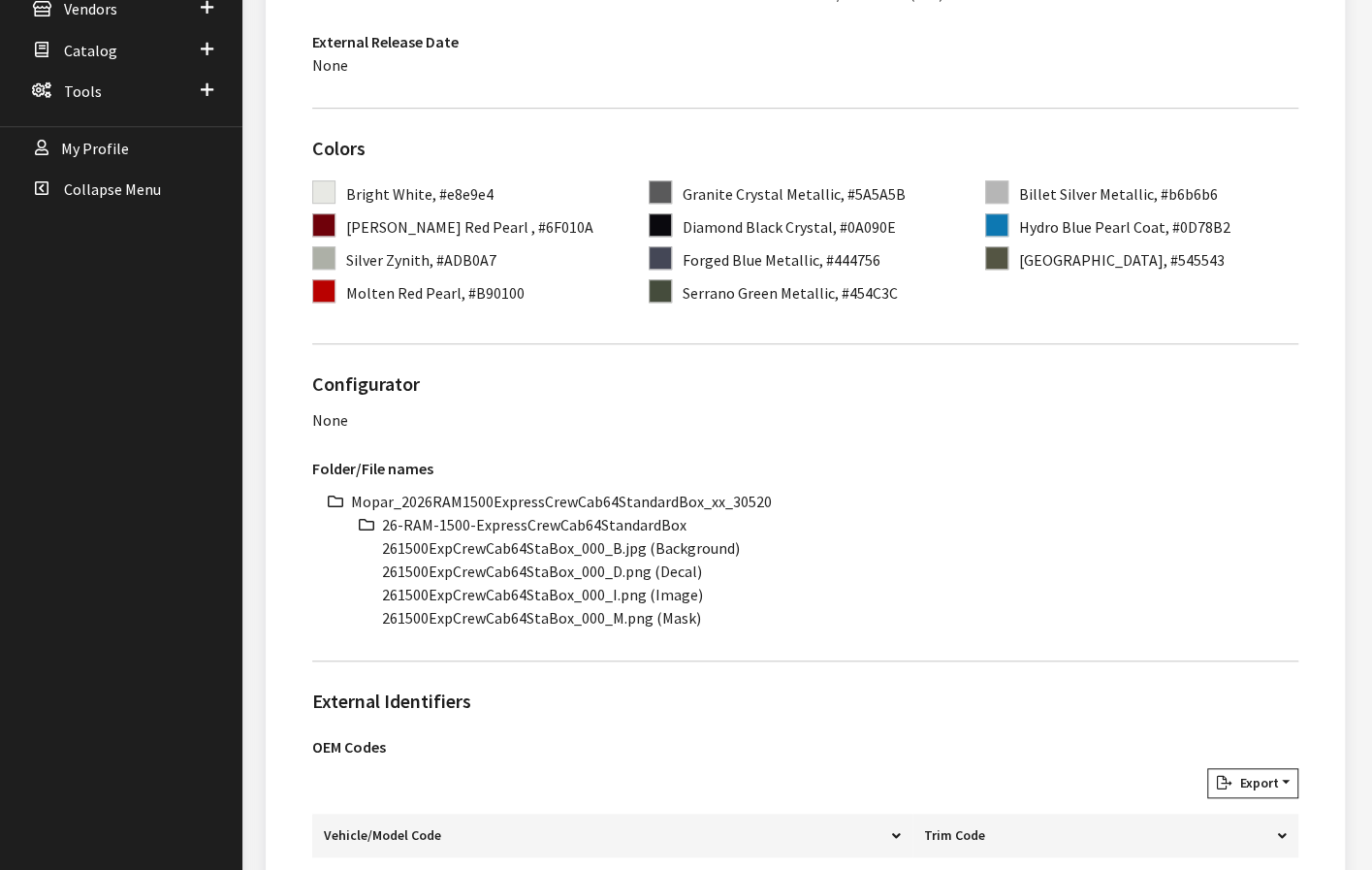
scroll to position [582, 0]
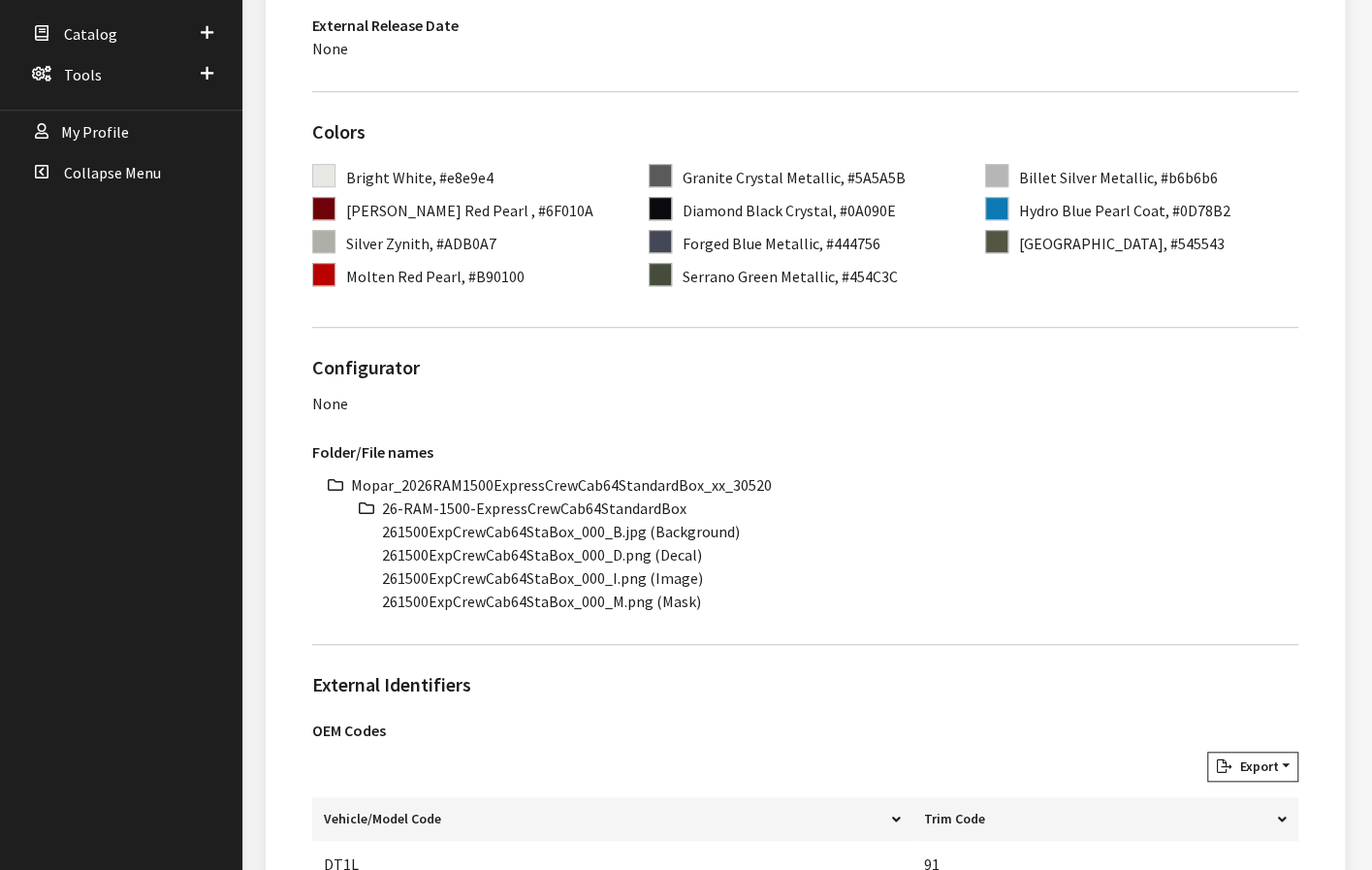
click at [570, 483] on li "Mopar_2026RAM1500ExpressCrewCab64StandardBox_xx_30520" at bounding box center [825, 485] width 948 height 24
click at [570, 482] on li "Mopar_2026RAM1500ExpressCrewCab64StandardBox_xx_30520" at bounding box center [825, 485] width 948 height 24
copy li "Mopar_2026RAM1500ExpressCrewCab64StandardBox_xx_30520"
click at [537, 511] on li "26-RAM-1500-ExpressCrewCab64StandardBox" at bounding box center [840, 508] width 916 height 24
click at [535, 511] on li "26-RAM-1500-ExpressCrewCab64StandardBox" at bounding box center [840, 508] width 916 height 24
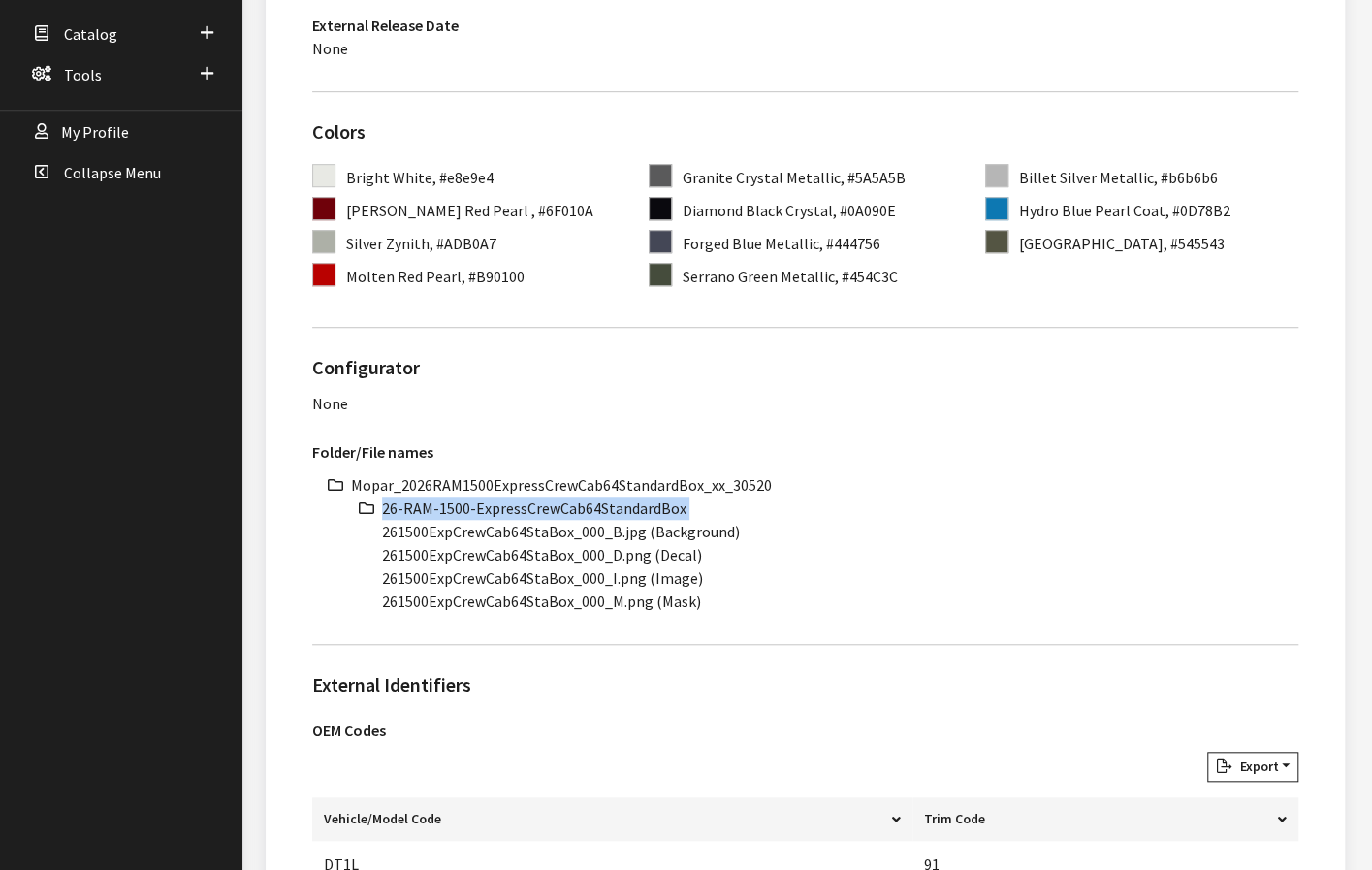
click at [533, 515] on li "26-RAM-1500-ExpressCrewCab64StandardBox" at bounding box center [840, 508] width 916 height 24
copy ul "26-RAM-1500-ExpressCrewCab64StandardBox"
drag, startPoint x: 572, startPoint y: 527, endPoint x: 343, endPoint y: 528, distance: 229.0
click at [343, 528] on div "Mopar_2026RAM1500ExpressCrewCab64StandardBox_xx_30520 26-RAM-1500-ExpressCrewCa…" at bounding box center [805, 543] width 986 height 140
copy li "261500ExpCrewCab64StaBox"
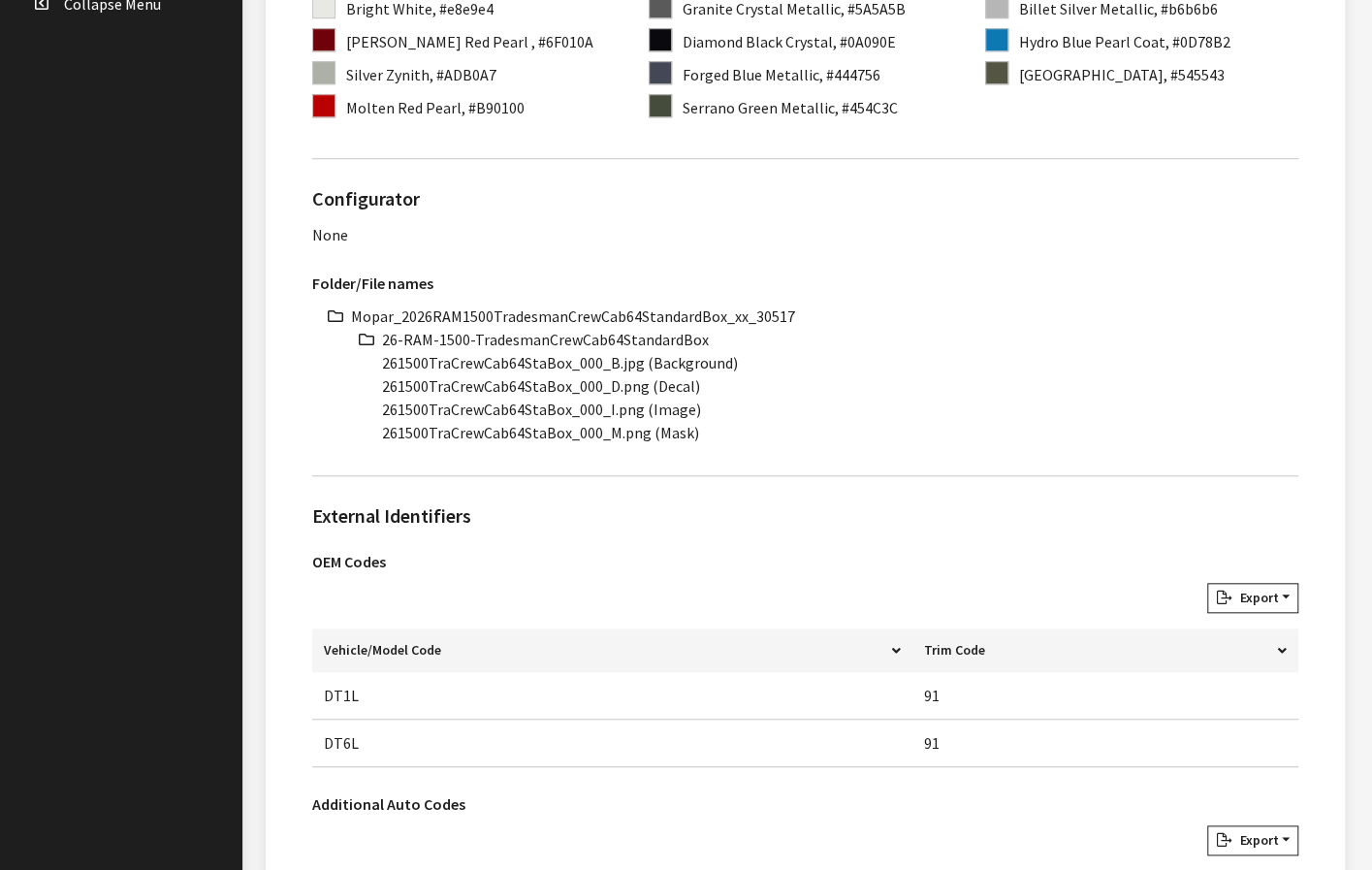
scroll to position [776, 0]
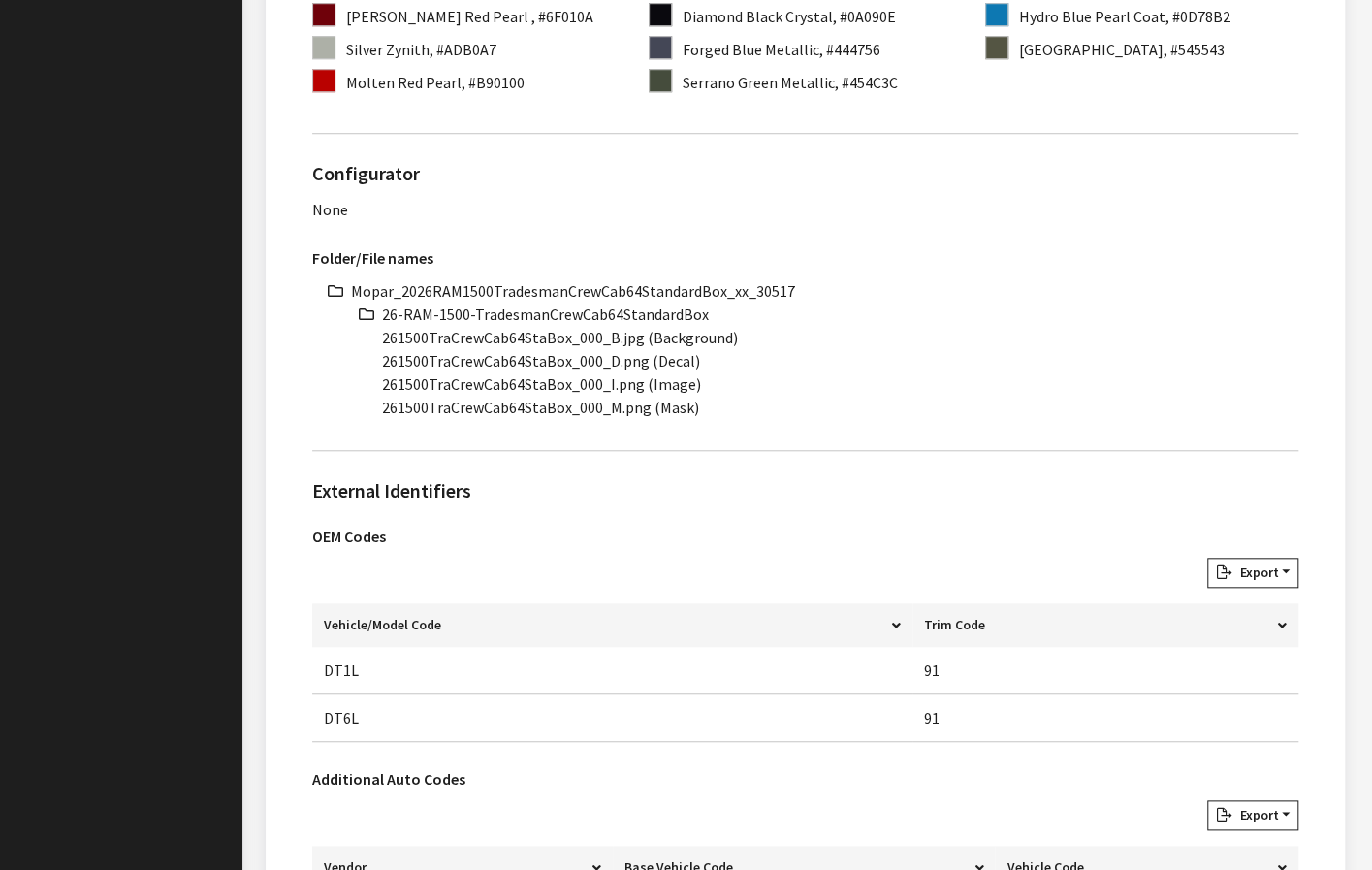
click at [669, 291] on li "Mopar_2026RAM1500TradesmanCrewCab64StandardBox_xx_30517" at bounding box center [825, 291] width 948 height 24
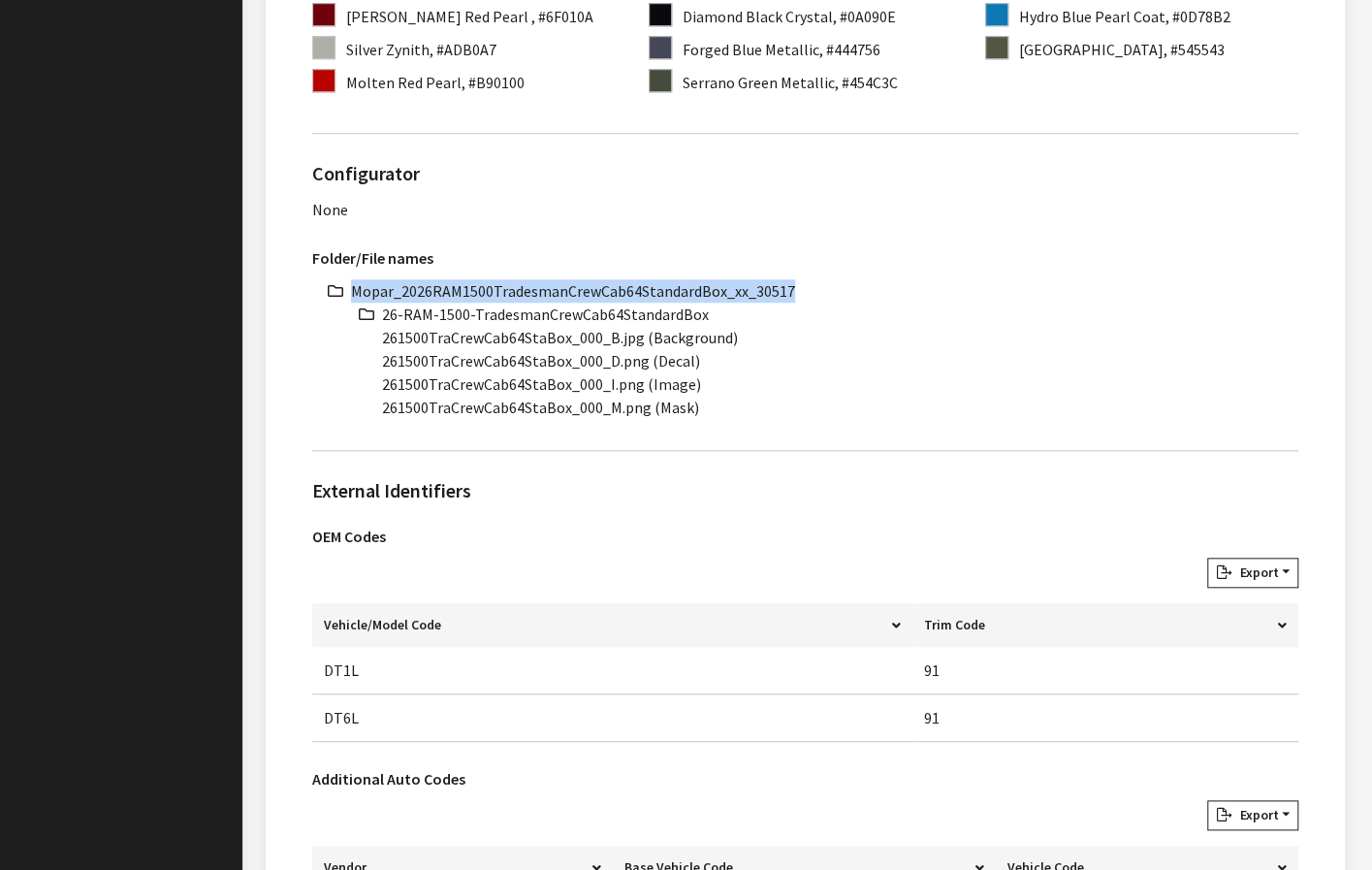
click at [669, 291] on li "Mopar_2026RAM1500TradesmanCrewCab64StandardBox_xx_30517" at bounding box center [825, 291] width 948 height 24
copy li "Mopar_2026RAM1500TradesmanCrewCab64StandardBox_xx_30517"
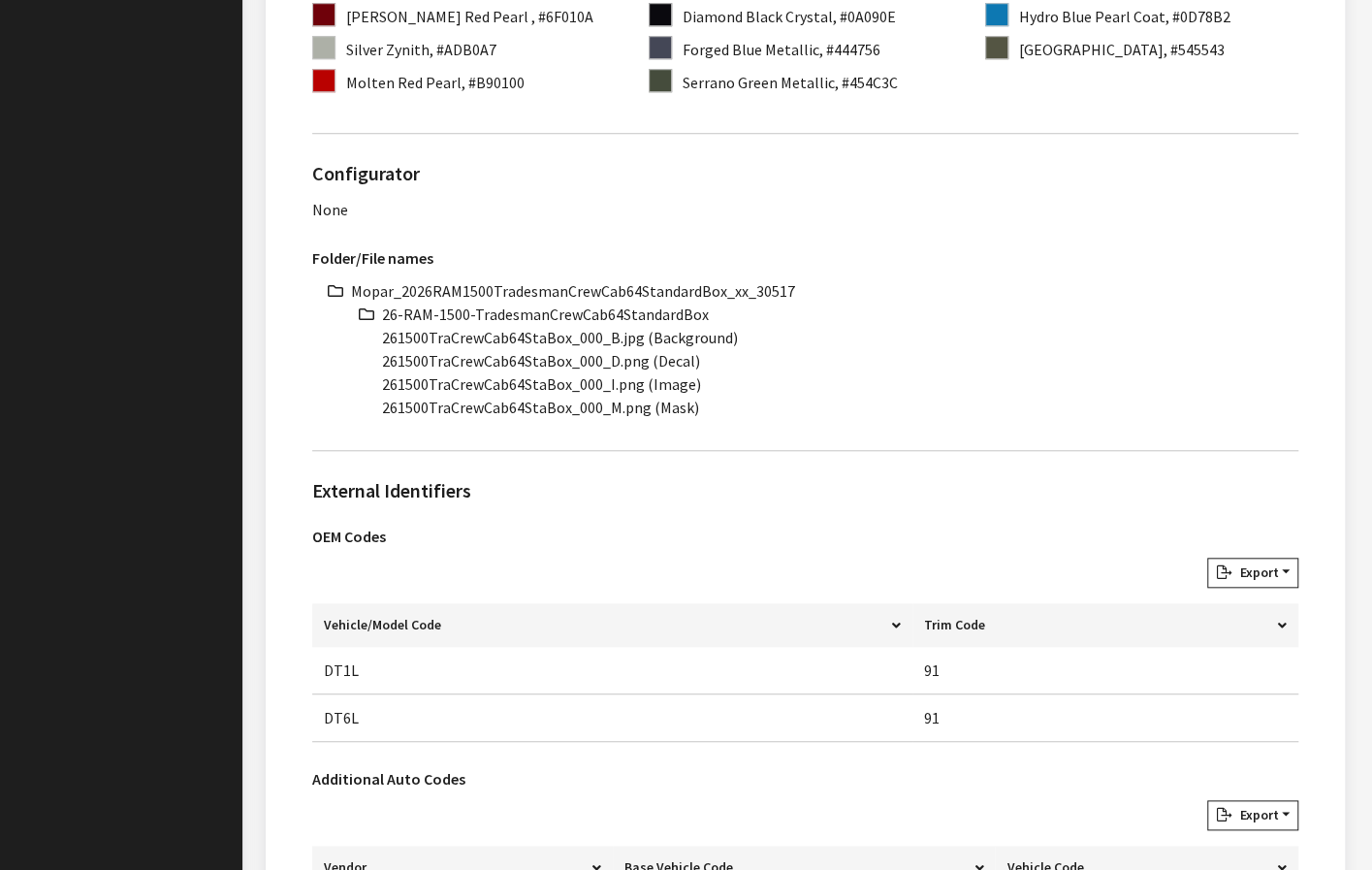
click at [554, 307] on li "26-RAM-1500-TradesmanCrewCab64StandardBox" at bounding box center [840, 314] width 916 height 24
click at [553, 307] on li "26-RAM-1500-TradesmanCrewCab64StandardBox" at bounding box center [840, 314] width 916 height 24
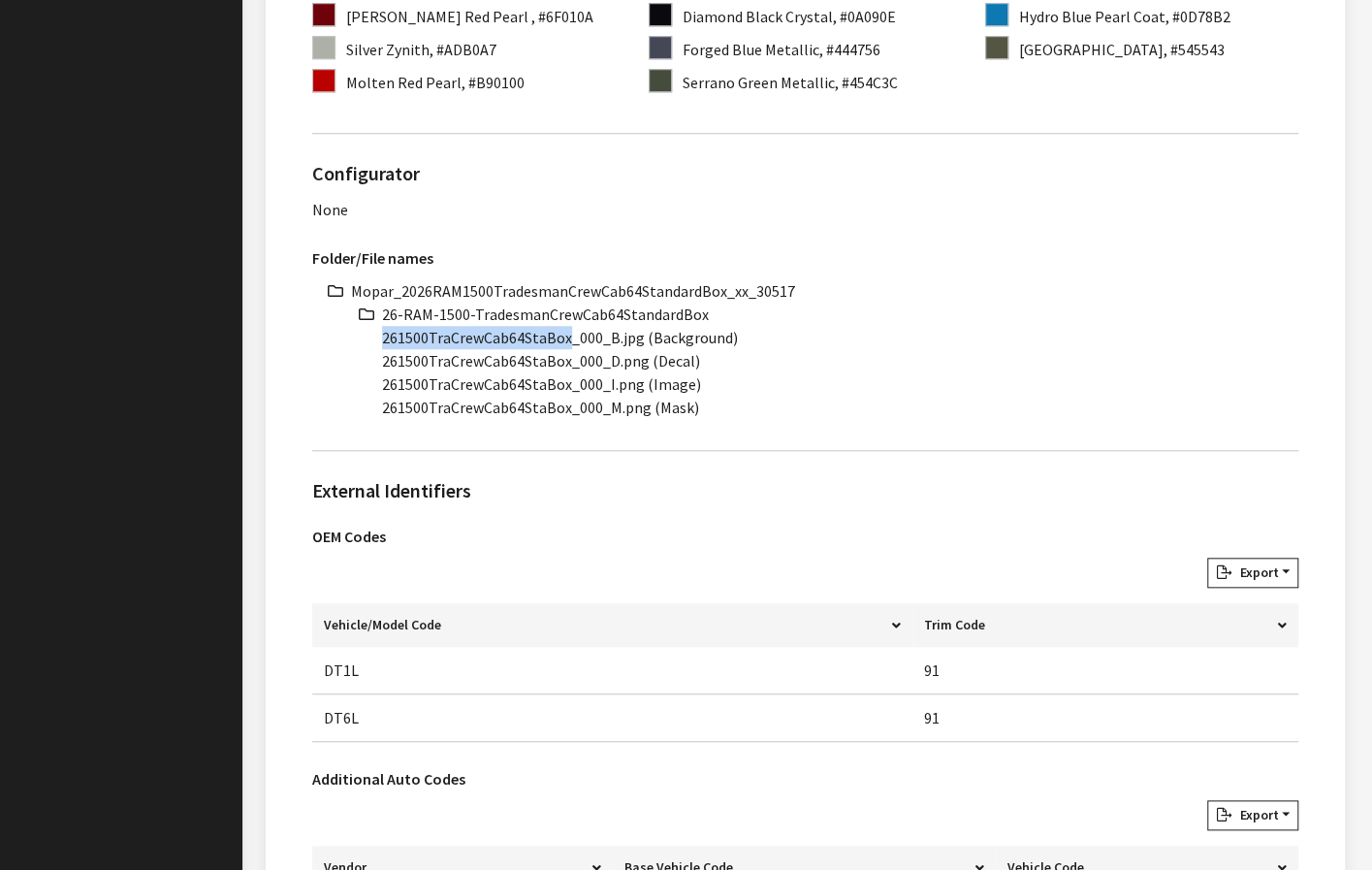
drag, startPoint x: 567, startPoint y: 337, endPoint x: 373, endPoint y: 342, distance: 194.1
click at [373, 342] on ul "Mopar_2026RAM1500TradesmanCrewCab64StandardBox_xx_30517 26-RAM-1500-TradesmanCr…" at bounding box center [825, 349] width 948 height 140
copy li "261500TraCrewCab64StaBox"
